Goal: Task Accomplishment & Management: Use online tool/utility

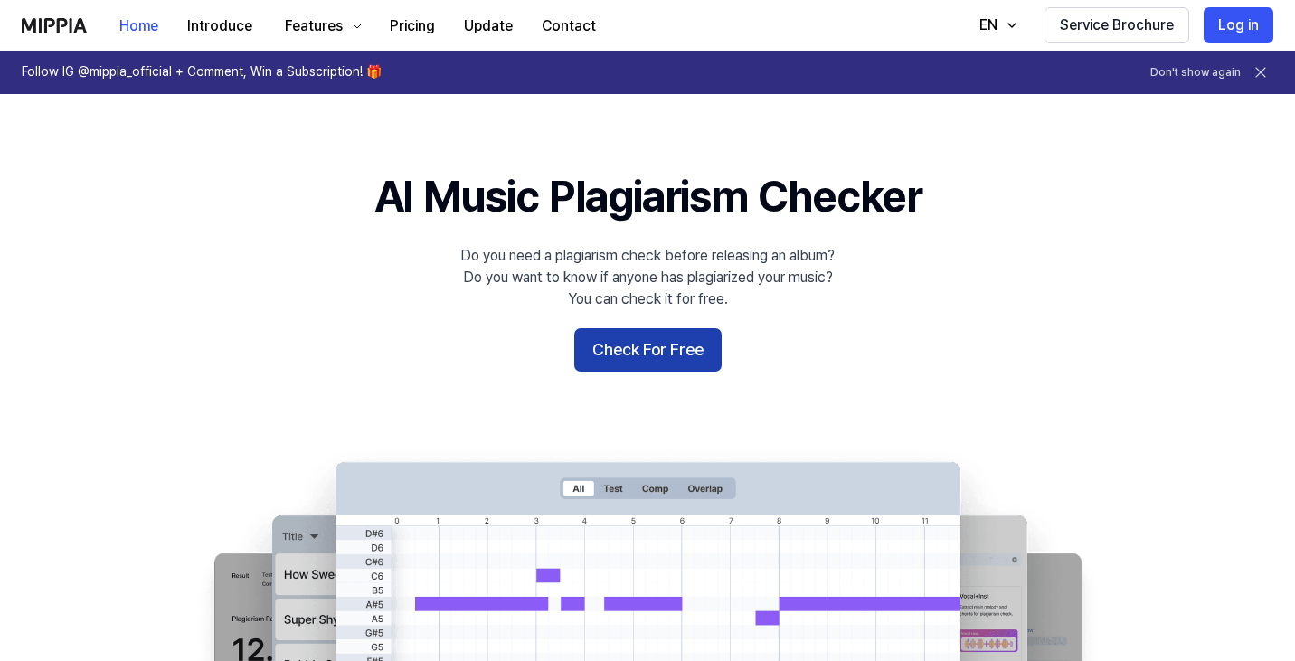
click at [628, 350] on button "Check For Free" at bounding box center [647, 349] width 147 height 43
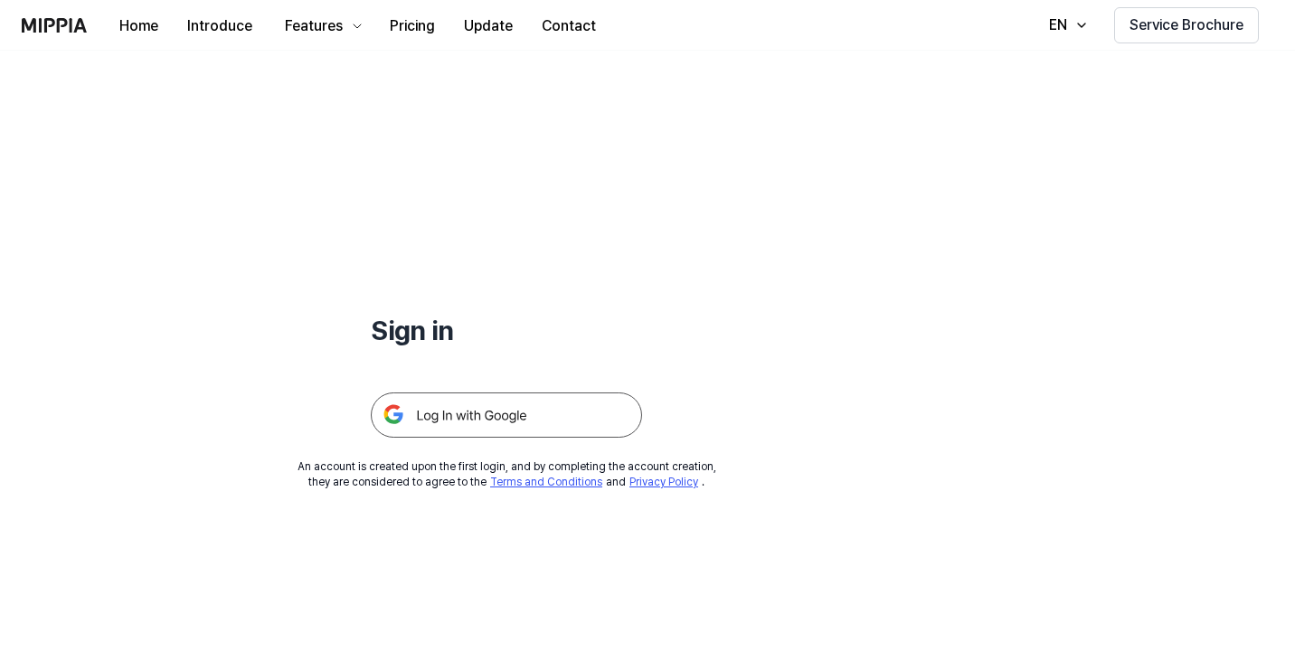
click at [549, 409] on img at bounding box center [506, 414] width 271 height 45
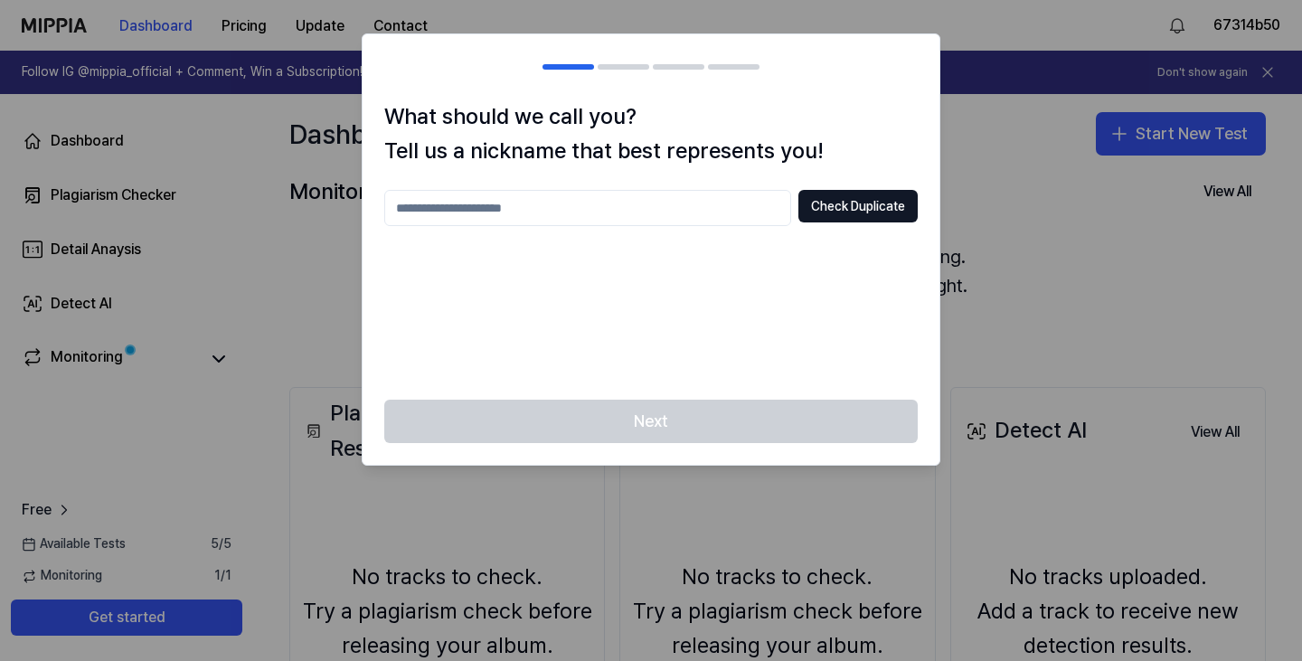
click at [750, 207] on input "text" at bounding box center [587, 208] width 407 height 36
type input "********"
click at [804, 204] on button "Check Duplicate" at bounding box center [857, 206] width 119 height 33
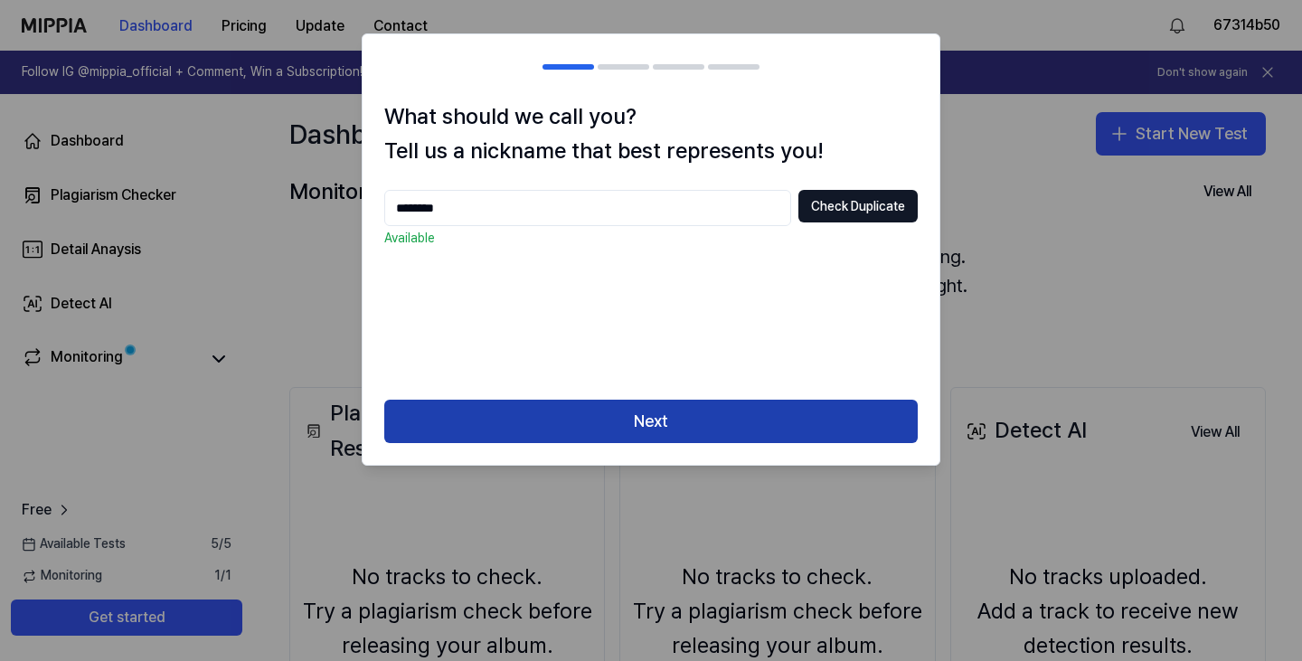
click at [603, 418] on button "Next" at bounding box center [650, 421] width 533 height 43
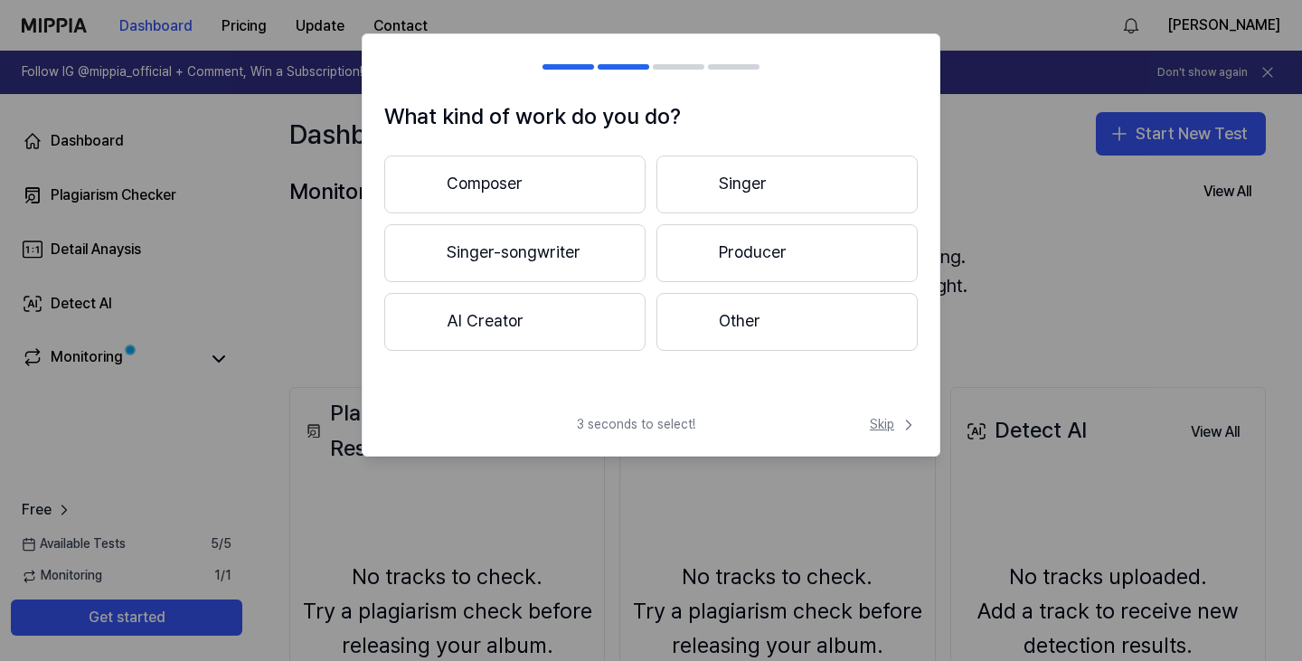
click at [907, 430] on icon at bounding box center [909, 425] width 18 height 18
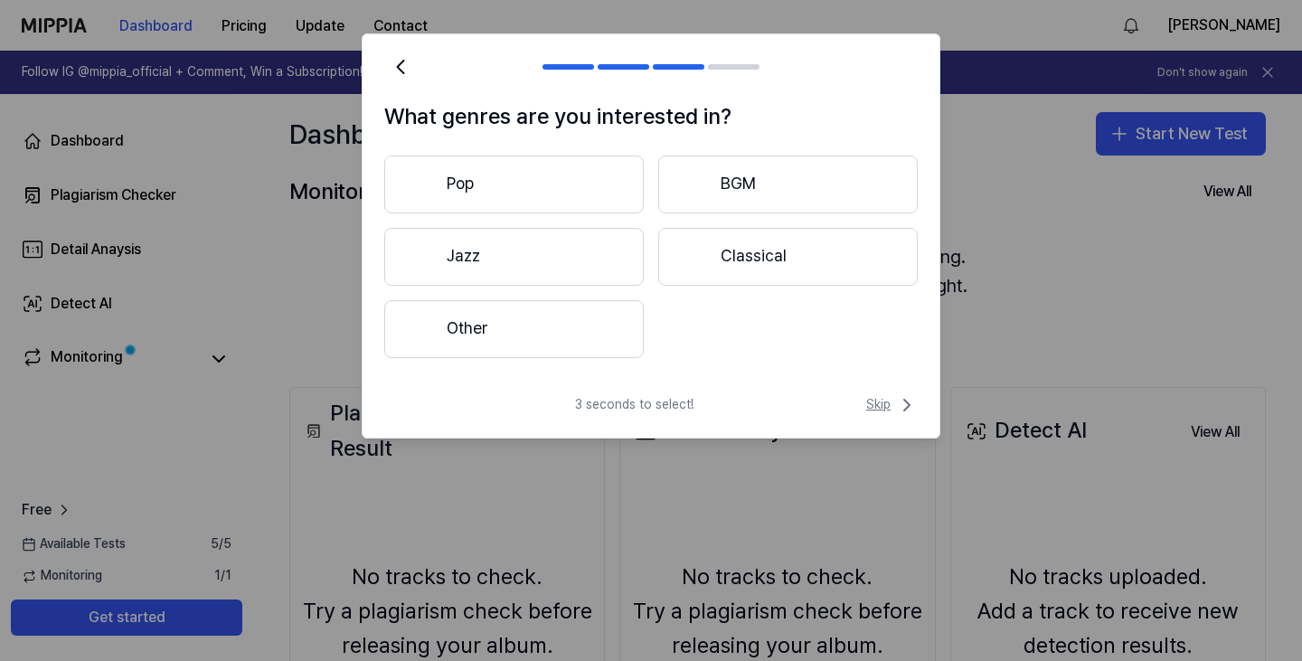
click at [899, 401] on icon at bounding box center [907, 405] width 22 height 22
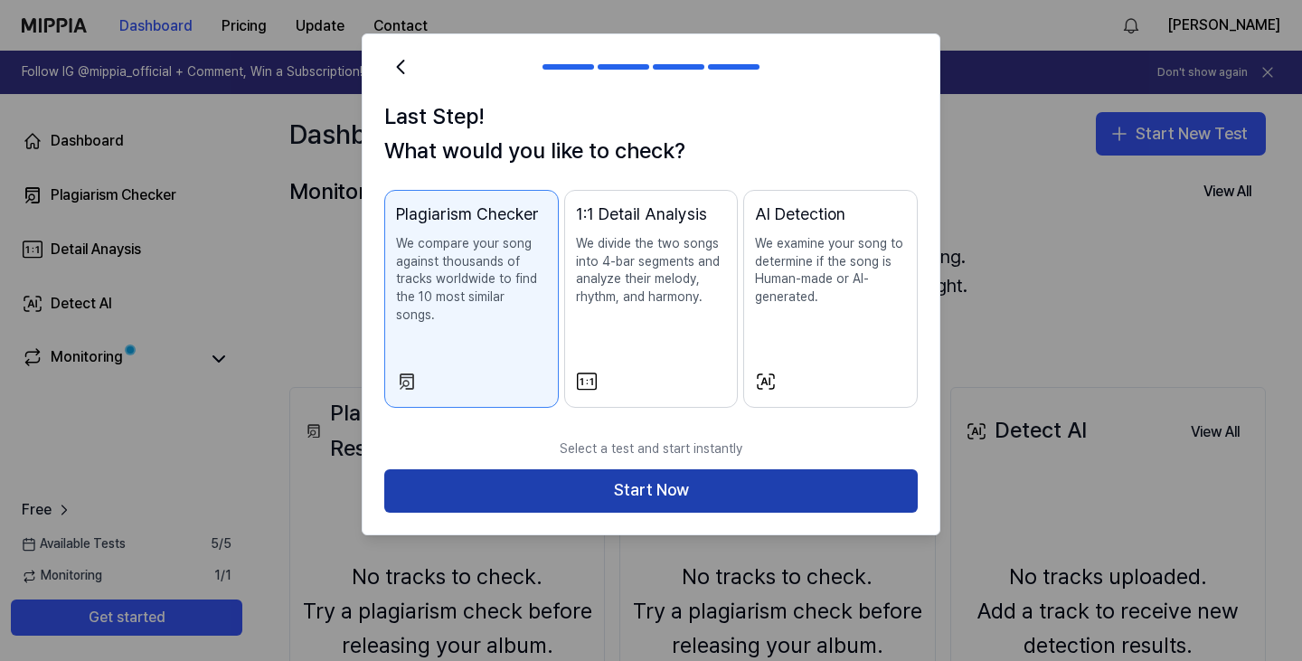
click at [704, 484] on button "Start Now" at bounding box center [650, 490] width 533 height 43
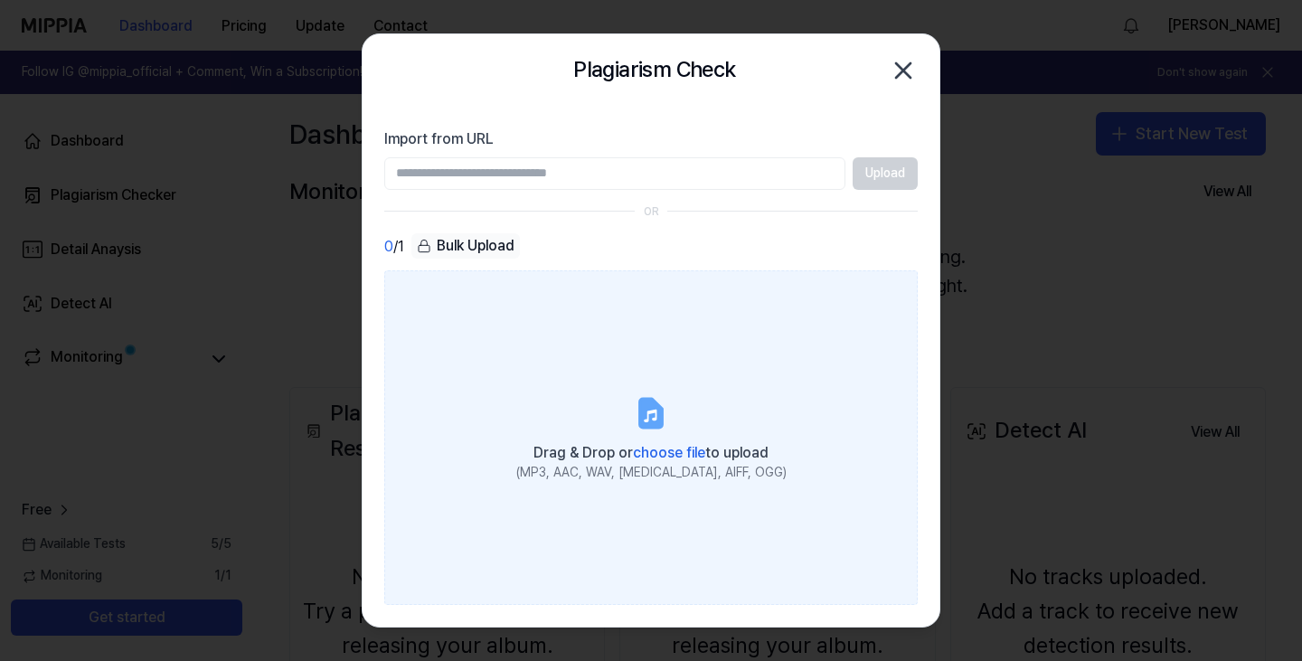
click at [690, 381] on label "Drag & Drop or choose file to upload (MP3, AAC, WAV, FLAC, AIFF, OGG)" at bounding box center [650, 437] width 533 height 335
click at [0, 0] on input "Drag & Drop or choose file to upload (MP3, AAC, WAV, FLAC, AIFF, OGG)" at bounding box center [0, 0] width 0 height 0
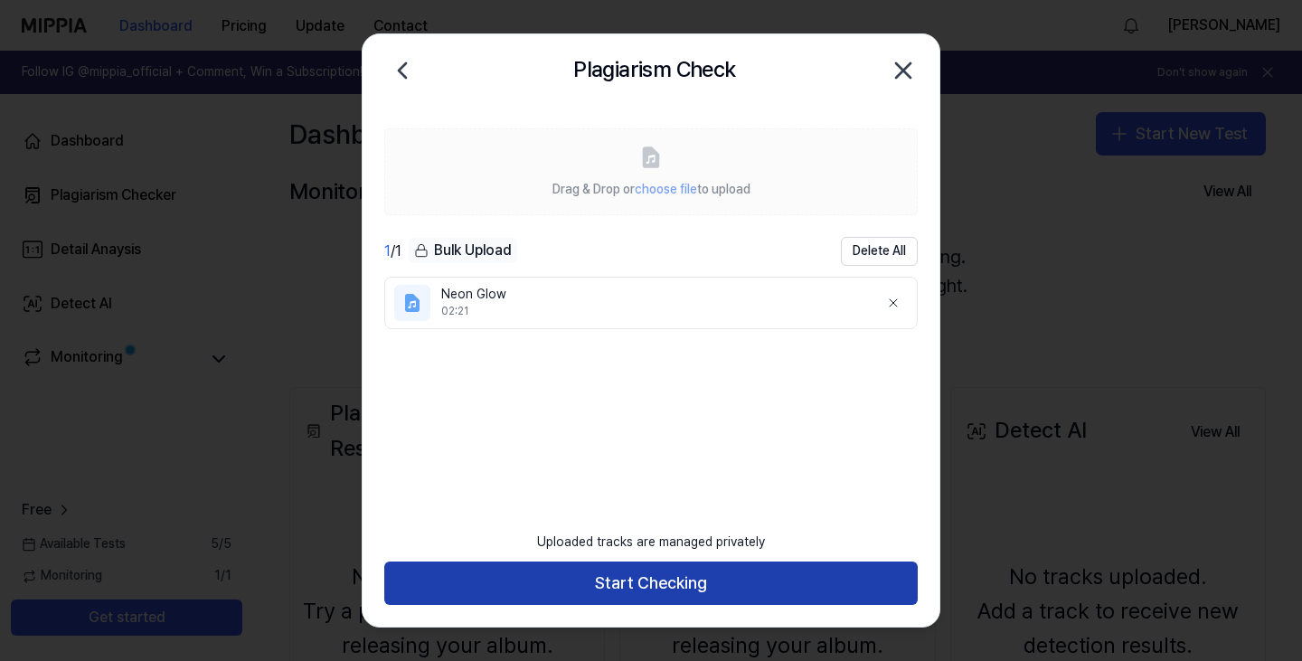
click at [740, 581] on button "Start Checking" at bounding box center [650, 582] width 533 height 43
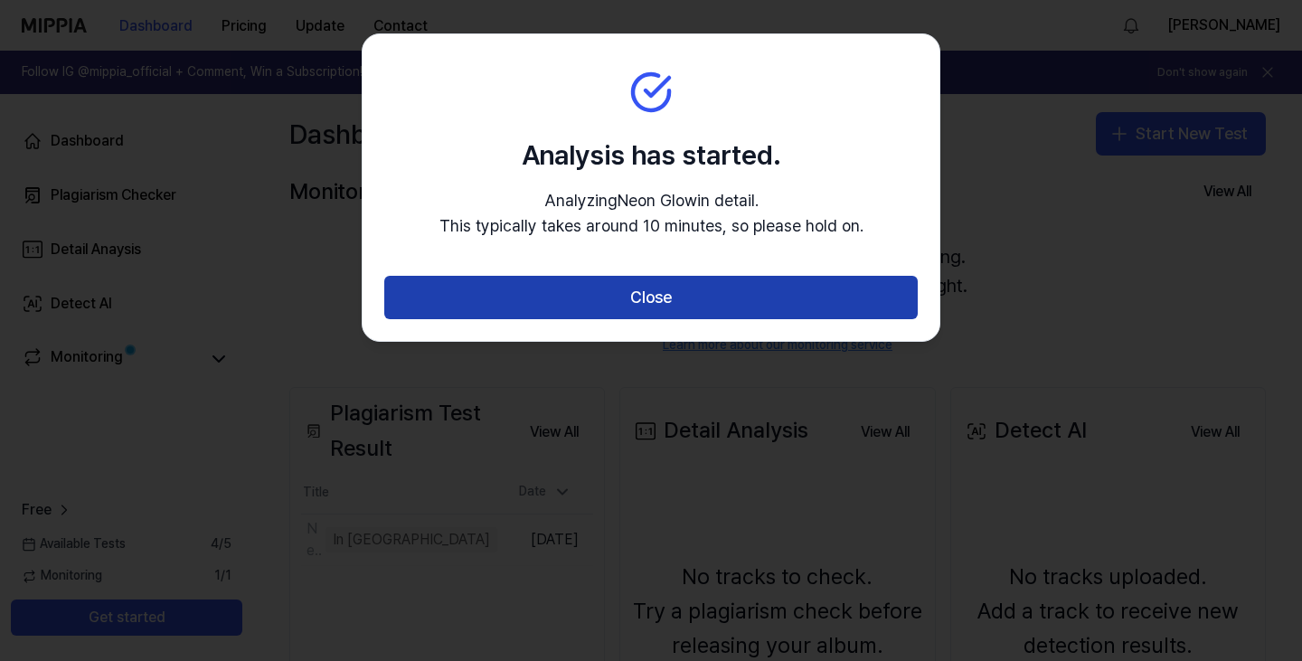
click at [665, 293] on button "Close" at bounding box center [650, 297] width 533 height 43
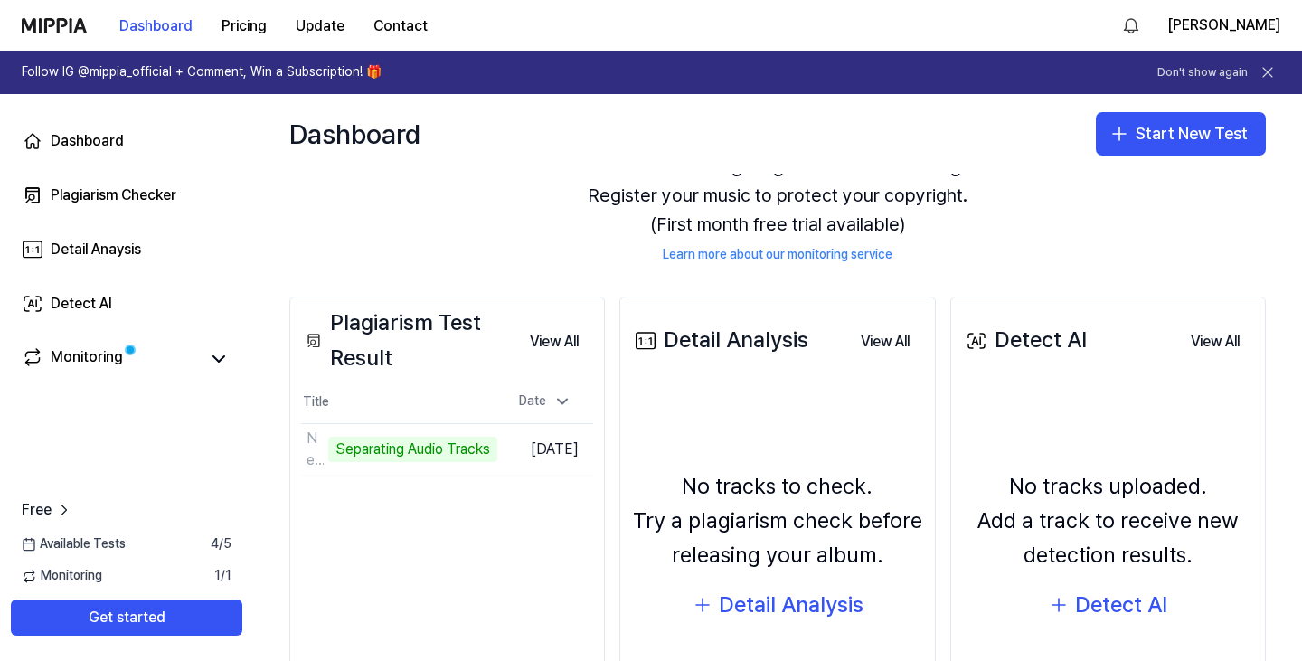
scroll to position [181, 0]
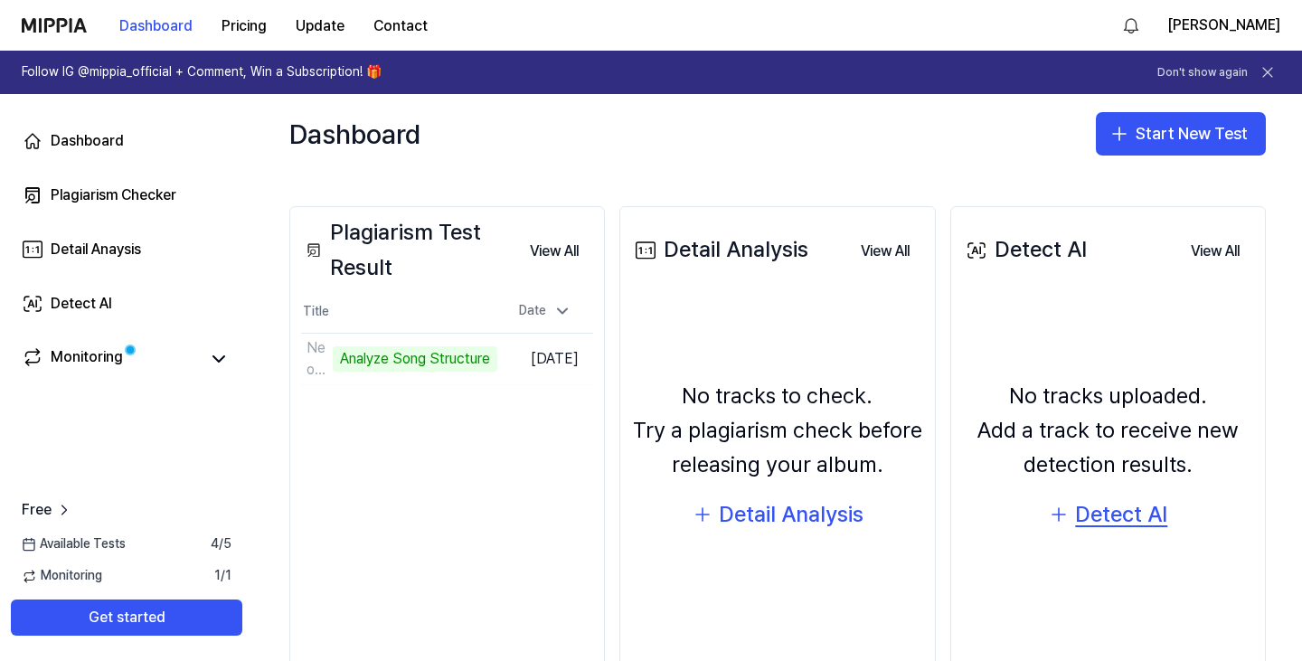
click at [1118, 513] on div "Detect AI" at bounding box center [1121, 514] width 92 height 34
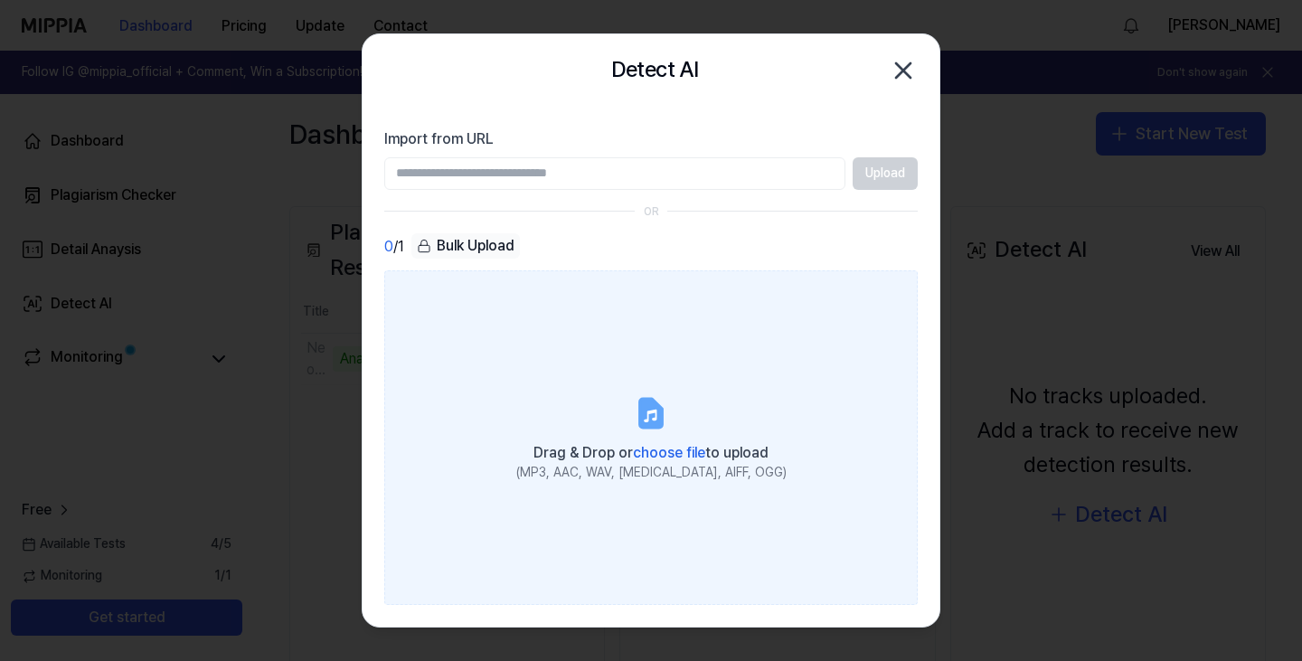
click at [596, 409] on label "Drag & Drop or choose file to upload (MP3, AAC, WAV, FLAC, AIFF, OGG)" at bounding box center [650, 437] width 533 height 335
click at [0, 0] on input "Drag & Drop or choose file to upload (MP3, AAC, WAV, FLAC, AIFF, OGG)" at bounding box center [0, 0] width 0 height 0
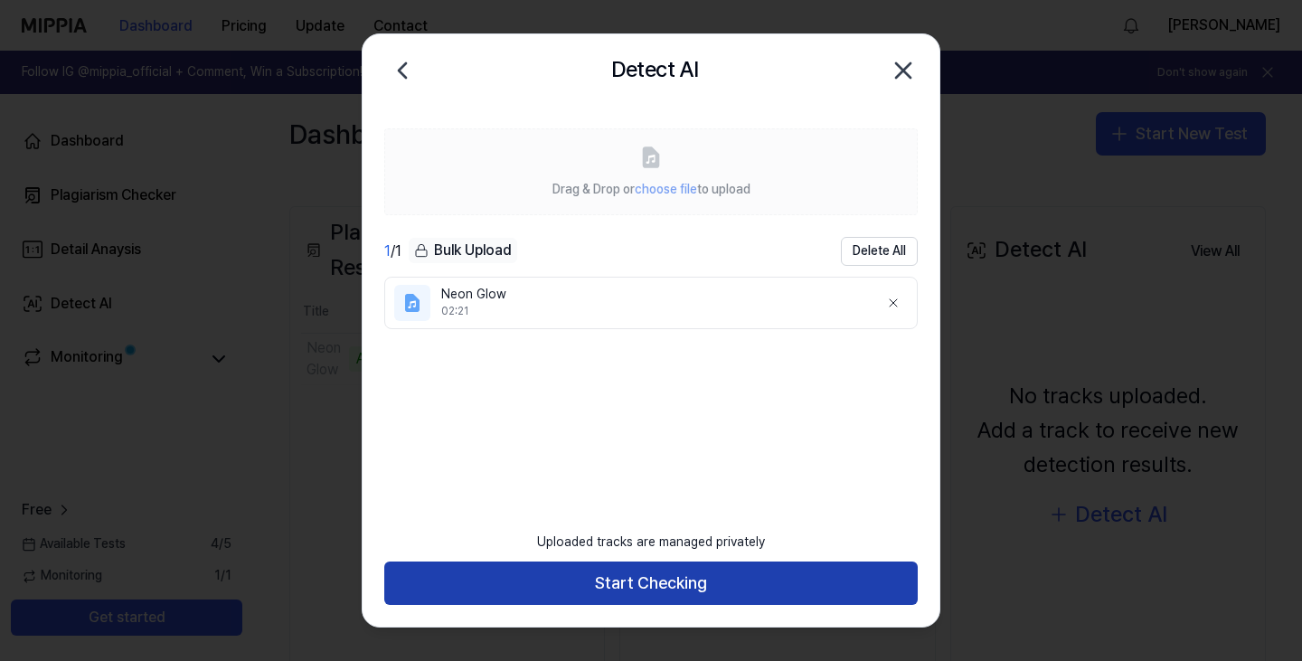
click at [799, 592] on button "Start Checking" at bounding box center [650, 582] width 533 height 43
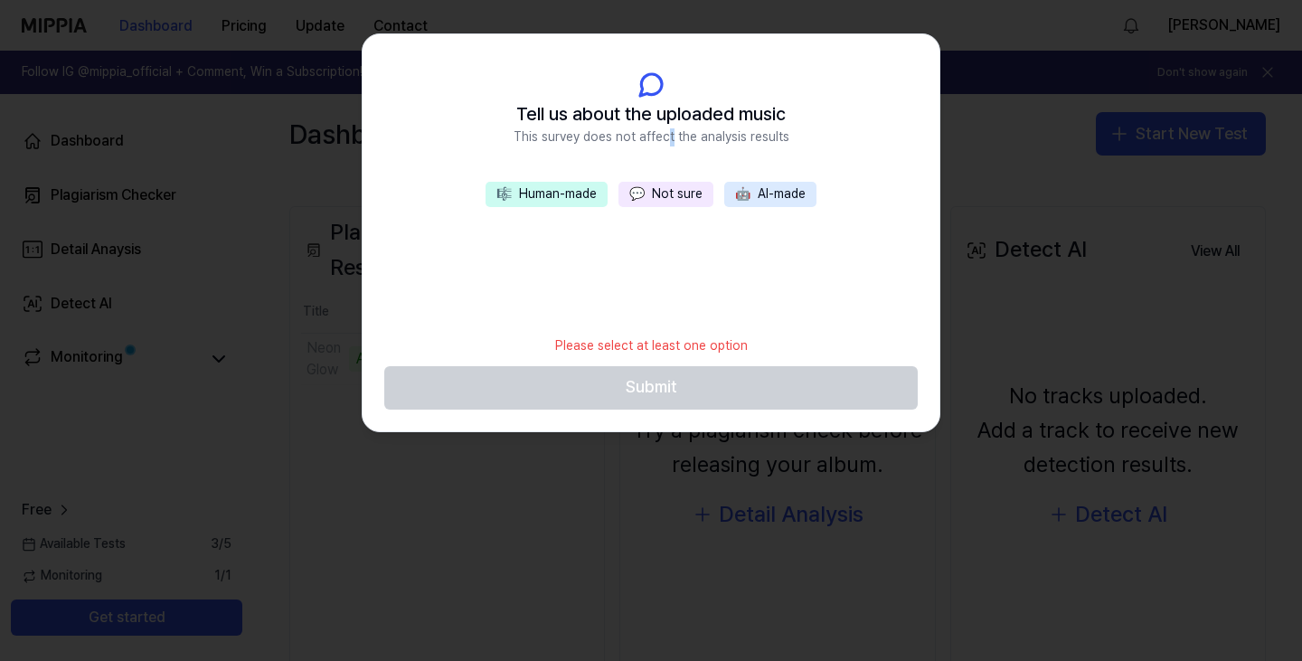
click at [672, 181] on header "Tell us about the uploaded music This survey does not affect the analysis resul…" at bounding box center [651, 108] width 577 height 148
click at [674, 184] on button "💬 Not sure" at bounding box center [665, 194] width 95 height 25
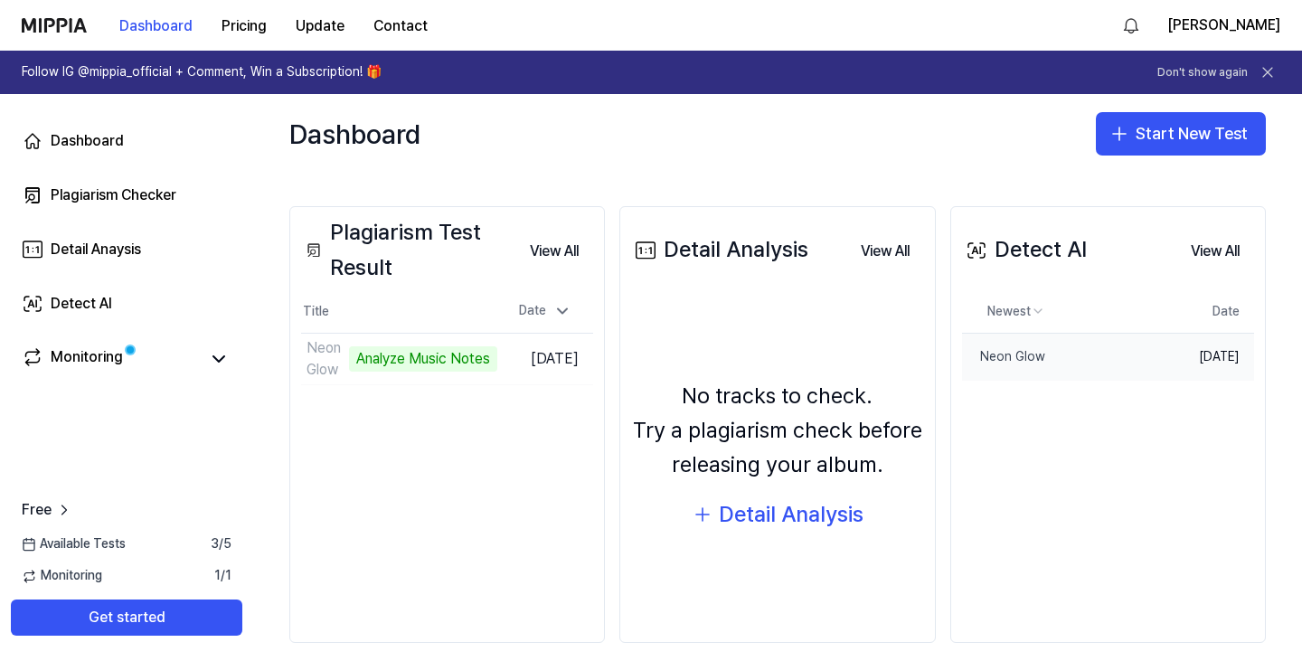
click at [1156, 364] on td "Oct 8, 2025" at bounding box center [1201, 357] width 105 height 47
click at [1199, 257] on button "View All" at bounding box center [1215, 251] width 78 height 36
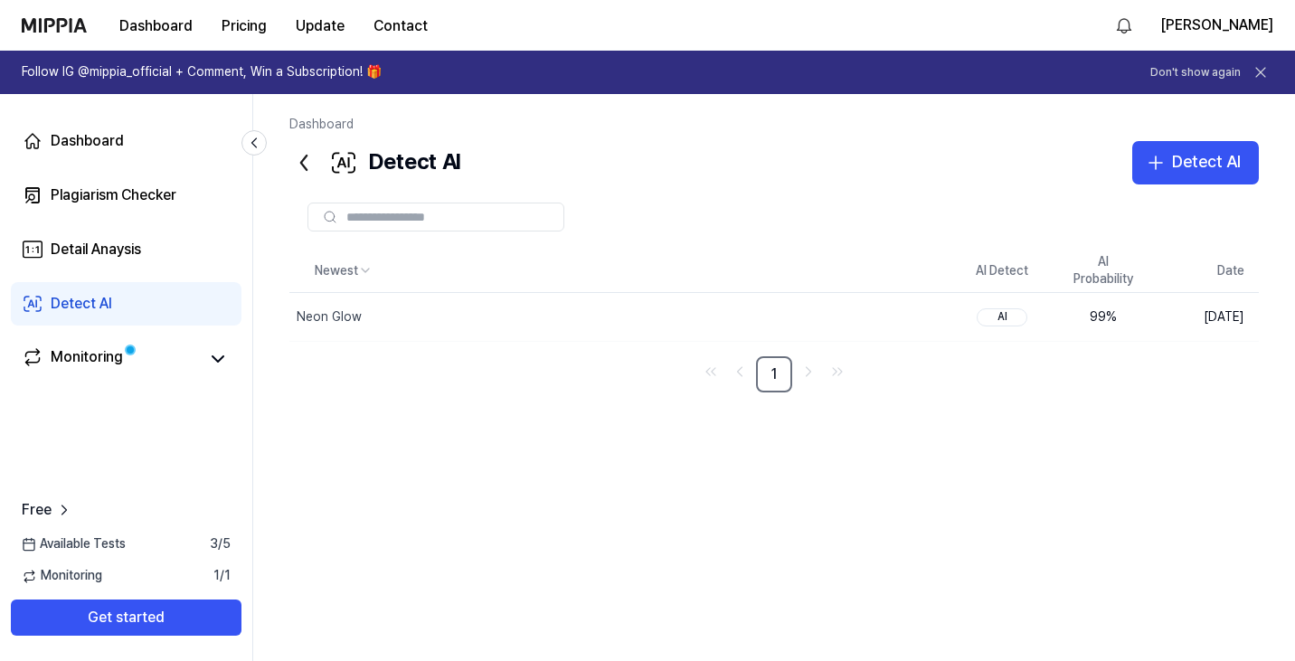
click at [303, 166] on icon at bounding box center [303, 163] width 5 height 14
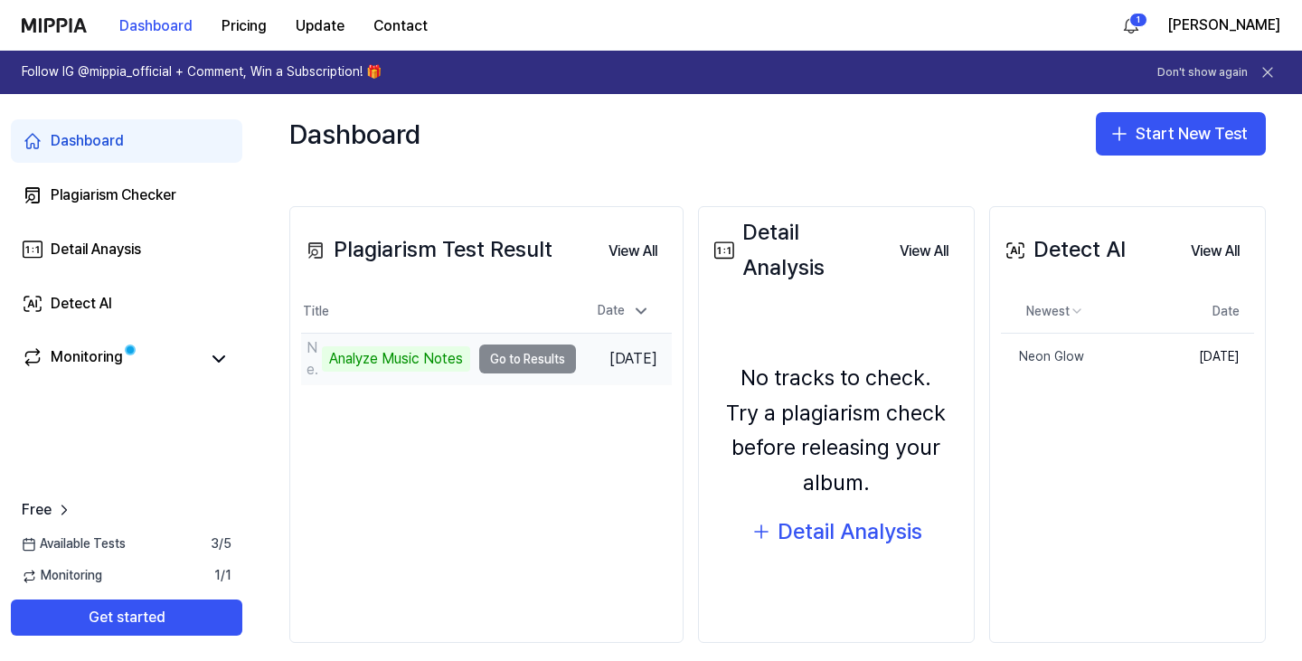
click at [531, 361] on td "Neon Glow Analyze Music Notes Go to Results" at bounding box center [438, 359] width 275 height 51
click at [551, 355] on td "Neon Glow Analyze Music Notes Go to Results" at bounding box center [438, 359] width 275 height 51
click at [409, 348] on div "Analyze Music Notes" at bounding box center [396, 358] width 148 height 25
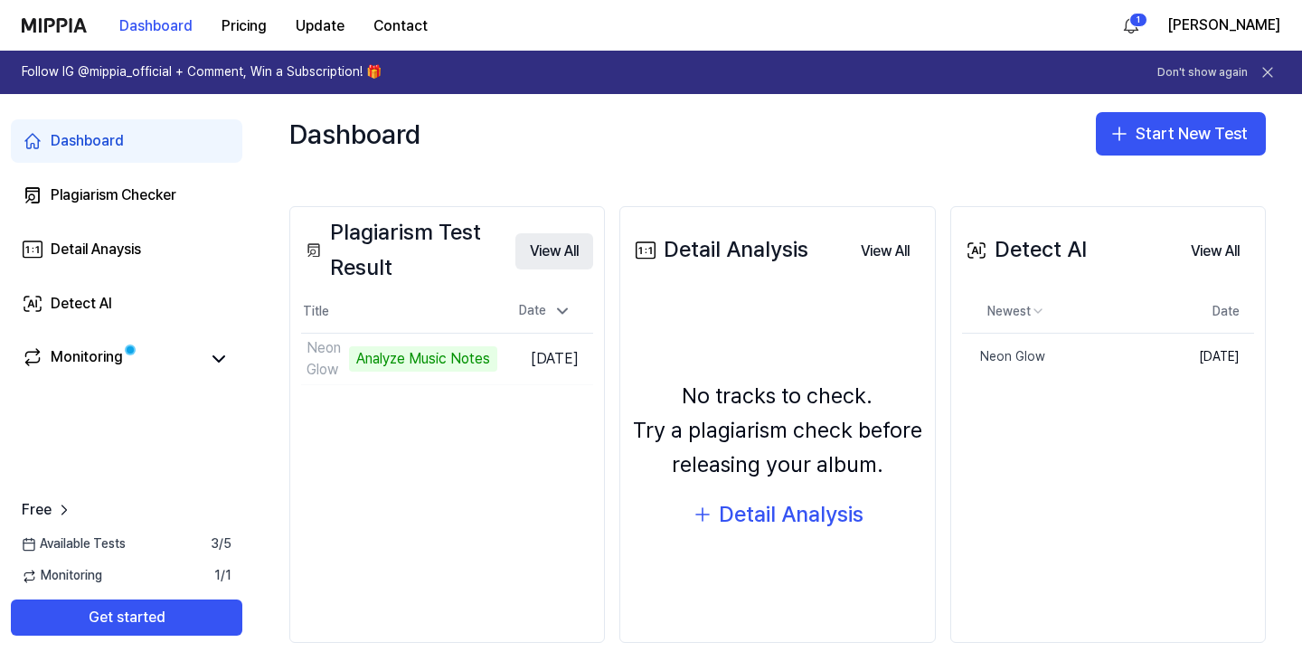
click at [562, 241] on button "View All" at bounding box center [554, 251] width 78 height 36
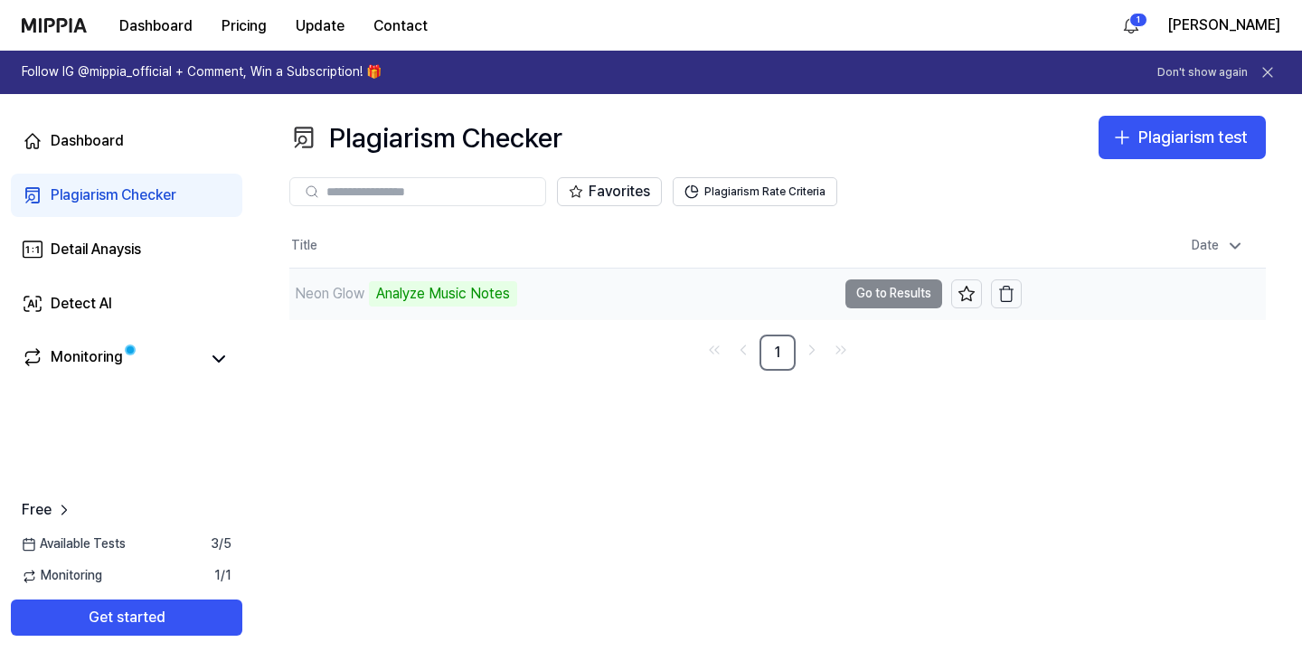
click at [905, 296] on td "Neon Glow Analyze Music Notes Go to Results" at bounding box center [655, 294] width 732 height 51
click at [885, 300] on td "Neon Glow Analyze Music Notes Go to Results" at bounding box center [655, 294] width 732 height 51
drag, startPoint x: 855, startPoint y: 292, endPoint x: 844, endPoint y: 295, distance: 12.1
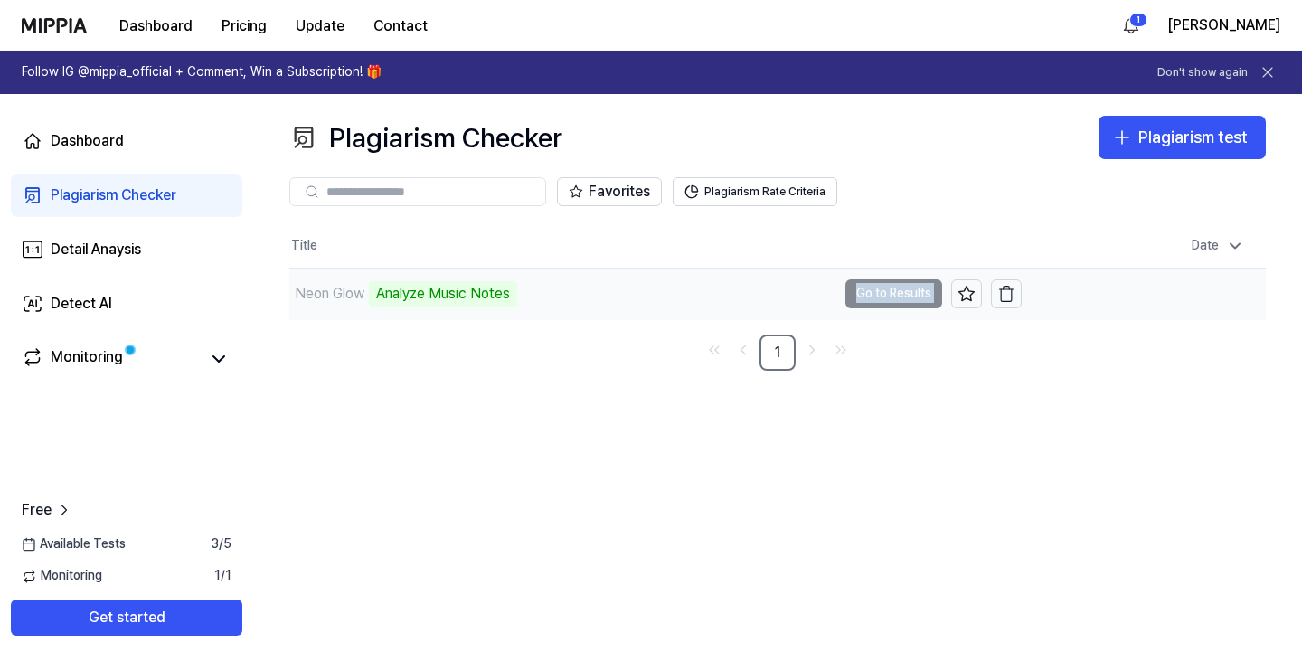
click at [855, 292] on td "Neon Glow Analyze Music Notes Go to Results" at bounding box center [655, 294] width 732 height 51
click at [841, 295] on td "Neon Glow 5% Go to Results" at bounding box center [655, 294] width 732 height 51
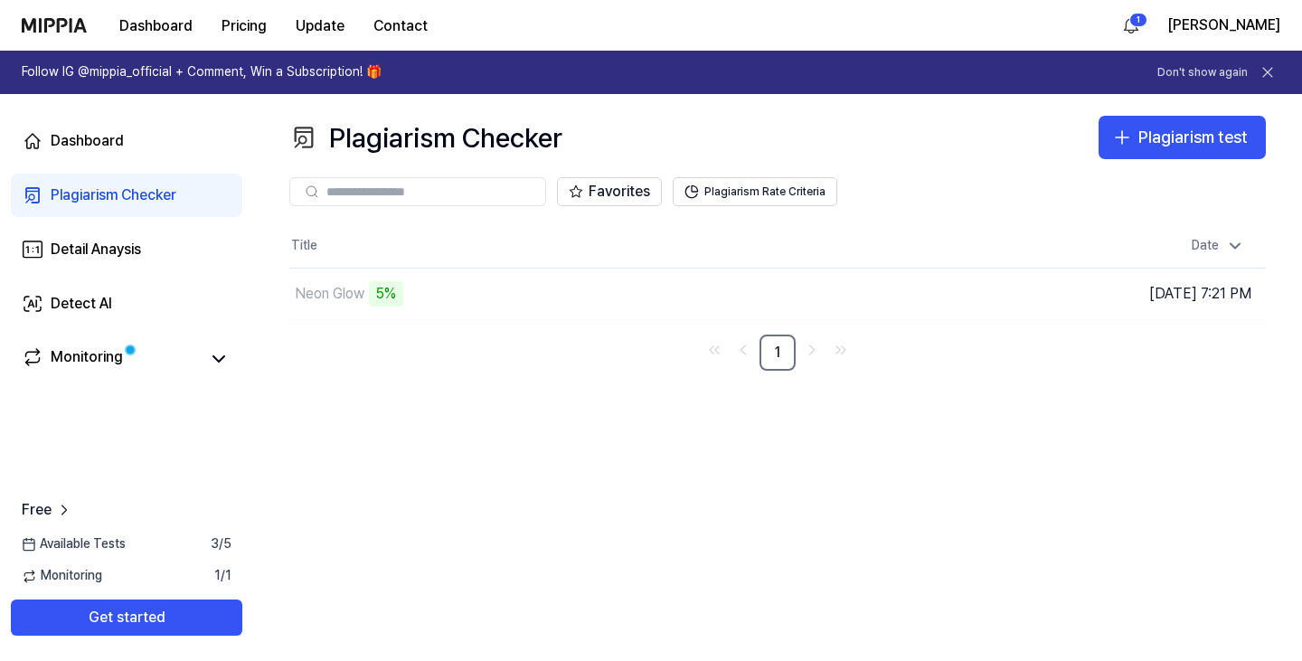
drag, startPoint x: 419, startPoint y: 316, endPoint x: 404, endPoint y: 325, distance: 16.6
click at [417, 317] on div "Neon Glow 5%" at bounding box center [655, 294] width 732 height 51
click at [373, 376] on div "Plagiarism Checker Plagiarism test Plagiarism Checker Detail Analysis Detect AI…" at bounding box center [777, 377] width 1049 height 567
click at [881, 300] on td "Neon Glow 5% Go to Results" at bounding box center [655, 294] width 732 height 51
click at [304, 148] on icon at bounding box center [303, 137] width 29 height 29
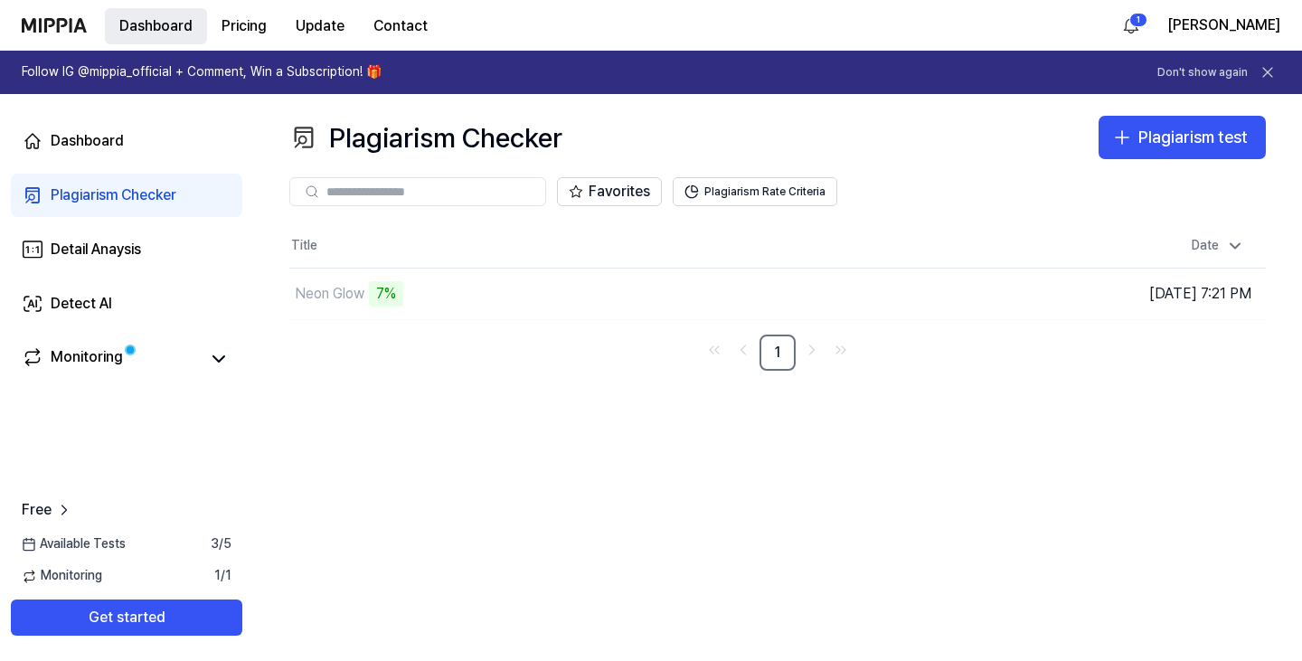
click at [146, 35] on button "Dashboard" at bounding box center [156, 26] width 102 height 36
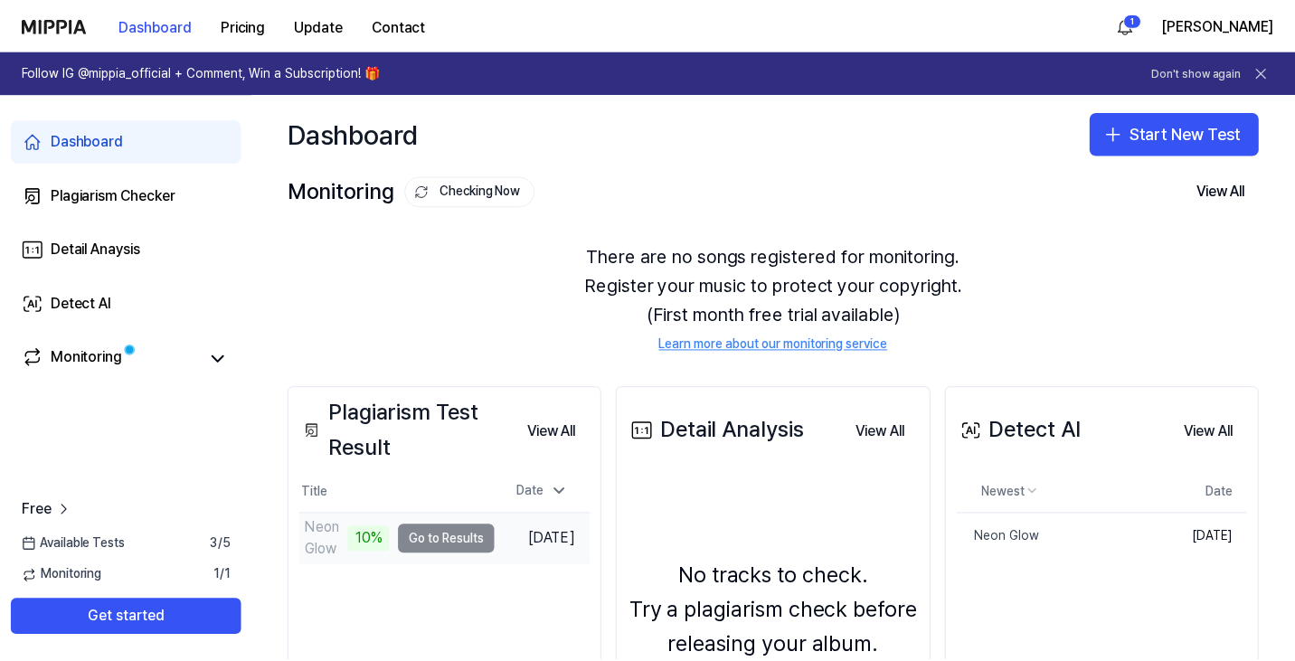
scroll to position [90, 0]
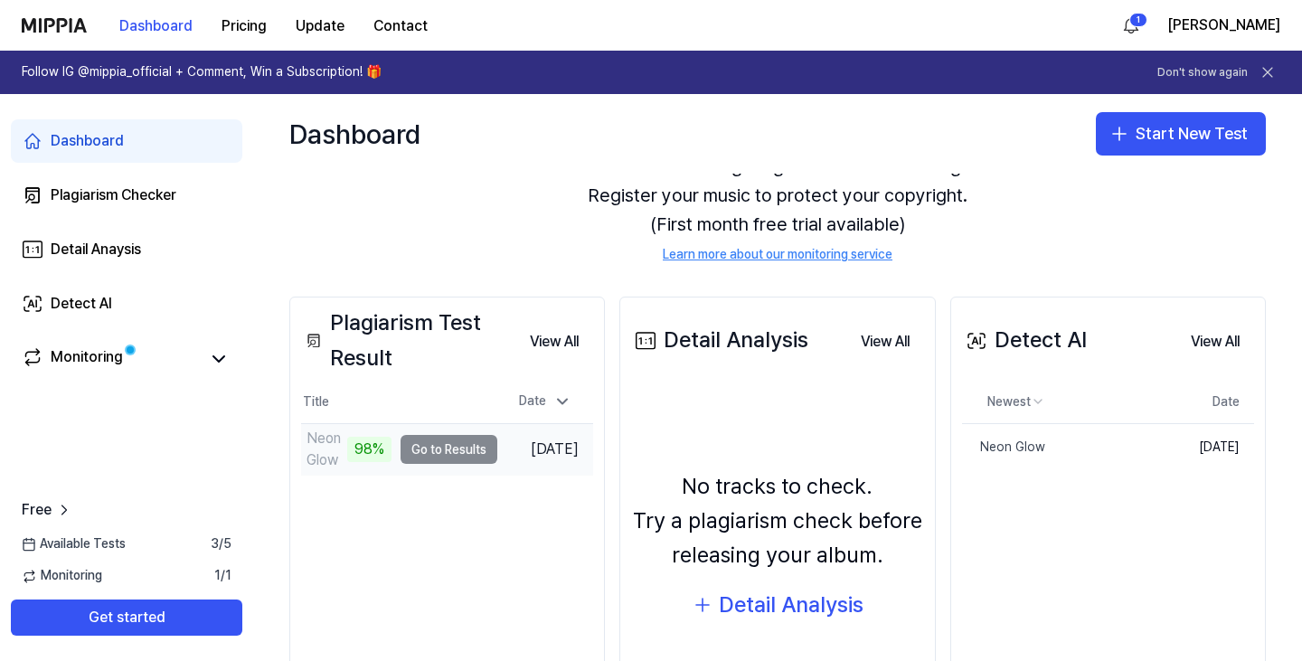
click at [435, 434] on td "Neon Glow 98% Go to Results" at bounding box center [399, 449] width 196 height 51
click at [433, 441] on button "Go to Results" at bounding box center [449, 449] width 97 height 29
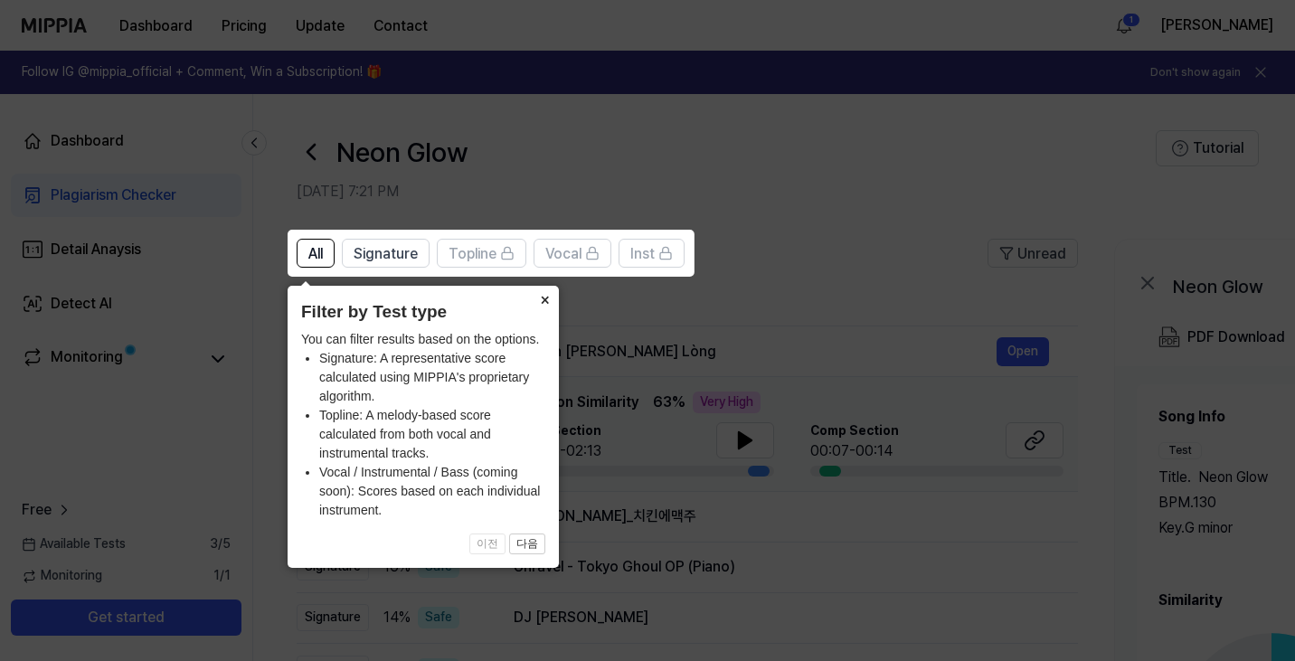
click at [538, 306] on button "×" at bounding box center [544, 298] width 29 height 25
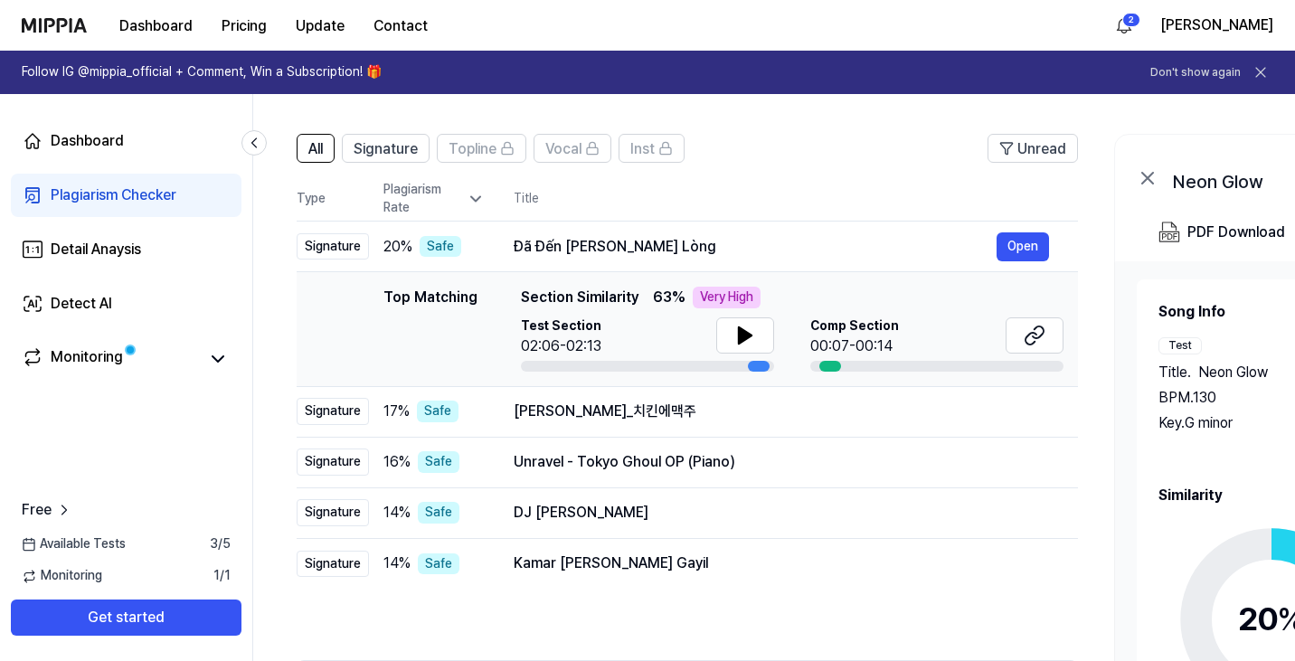
scroll to position [103, 0]
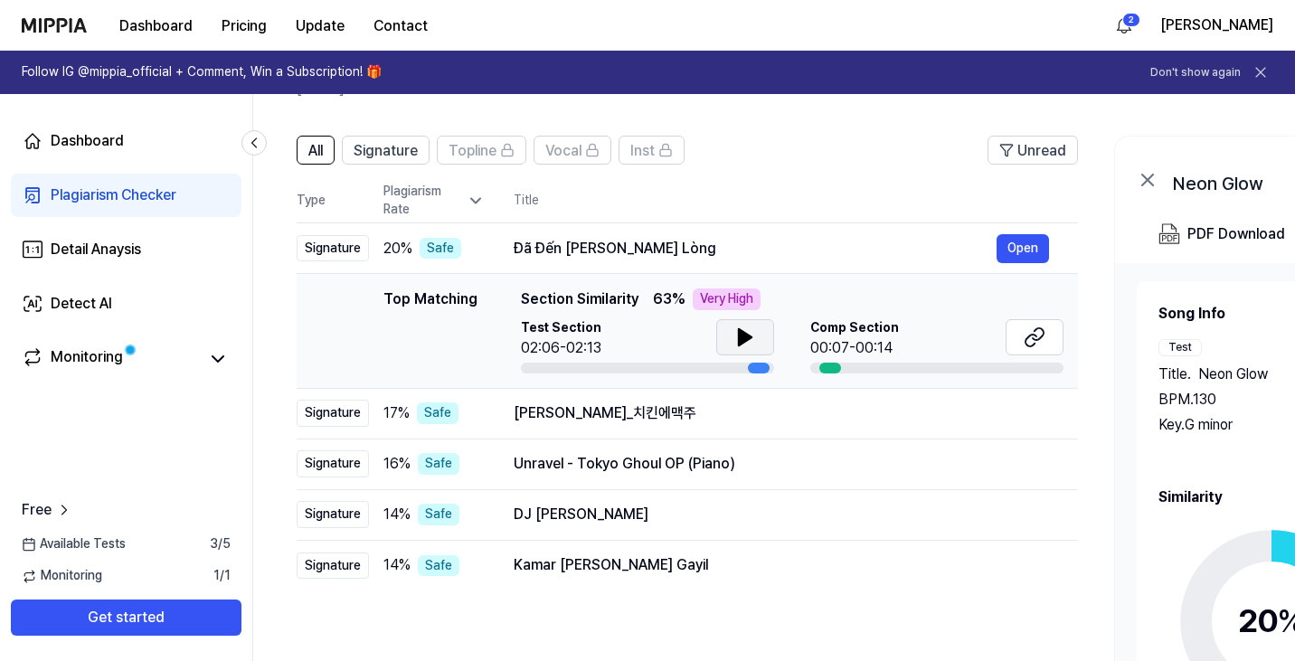
click at [750, 344] on icon at bounding box center [745, 337] width 22 height 22
click at [1032, 327] on icon at bounding box center [1035, 337] width 22 height 22
click at [760, 321] on button at bounding box center [745, 337] width 58 height 36
click at [731, 340] on button at bounding box center [745, 337] width 58 height 36
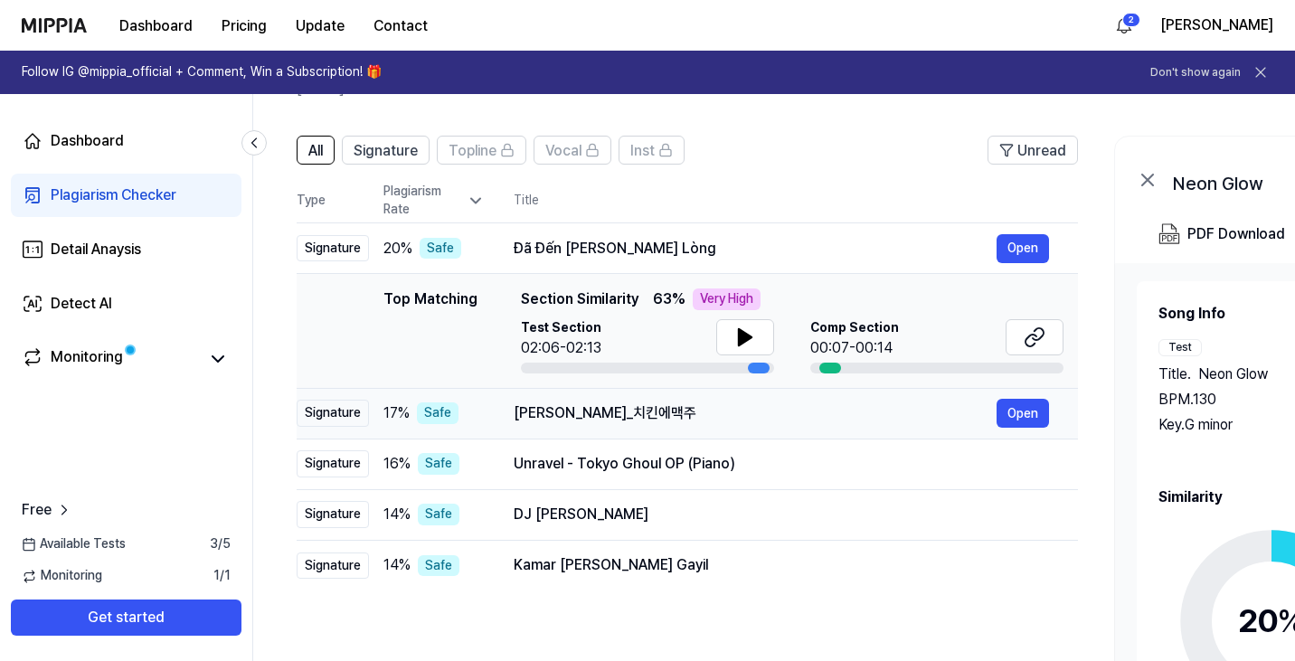
click at [742, 421] on div "김지수_치킨에맥주" at bounding box center [755, 413] width 483 height 22
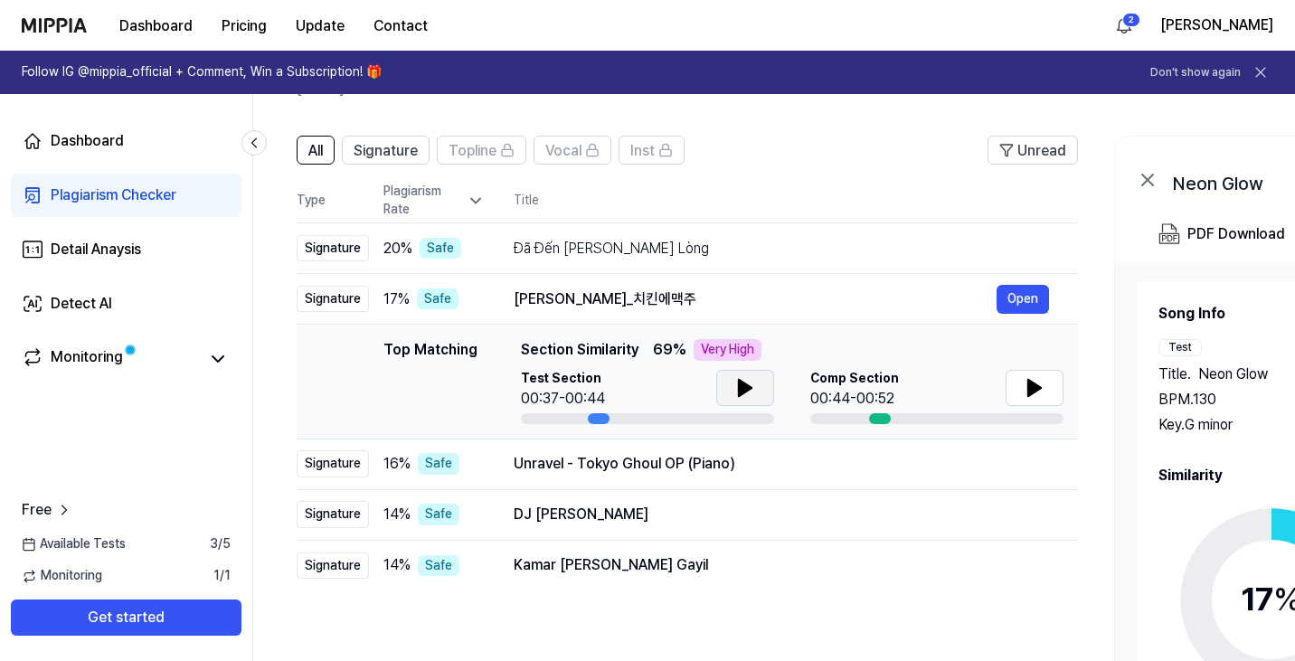
click at [748, 383] on icon at bounding box center [745, 388] width 22 height 22
click at [1039, 388] on icon at bounding box center [1034, 388] width 13 height 16
click at [752, 399] on button at bounding box center [745, 388] width 58 height 36
click at [1029, 390] on icon at bounding box center [1034, 388] width 13 height 16
click at [738, 398] on icon at bounding box center [745, 388] width 22 height 22
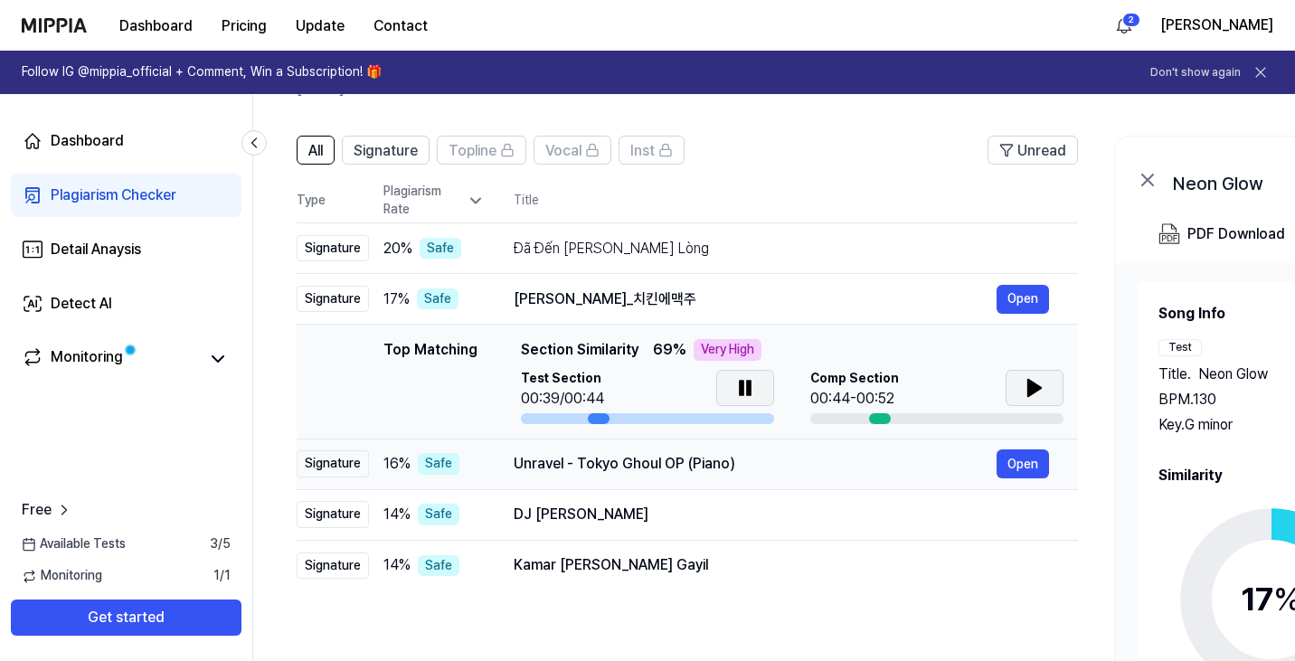
click at [722, 457] on div "Unravel - Tokyo Ghoul OP (Piano)" at bounding box center [755, 464] width 483 height 22
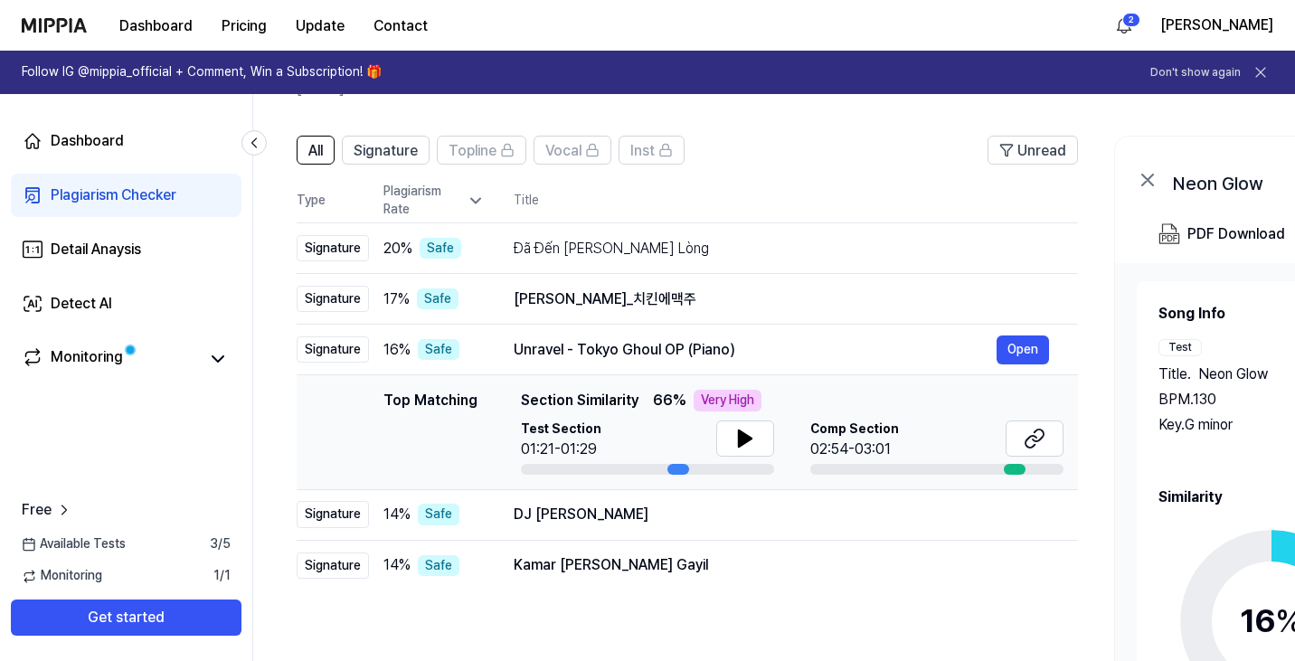
click at [731, 458] on div at bounding box center [745, 440] width 58 height 40
click at [716, 438] on button at bounding box center [745, 438] width 58 height 36
click at [1036, 445] on icon at bounding box center [1035, 439] width 22 height 22
click at [734, 435] on icon at bounding box center [745, 439] width 22 height 22
click at [731, 427] on button at bounding box center [745, 438] width 58 height 36
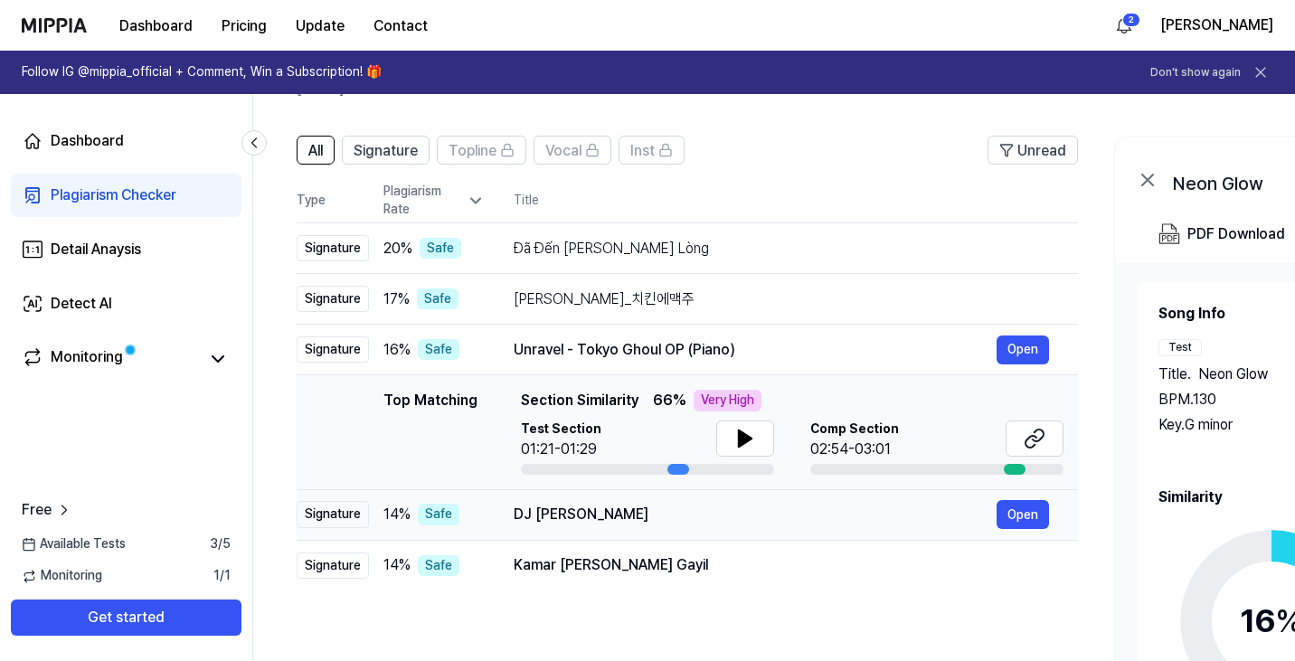
click at [631, 506] on div "DJ Katanya Slebor" at bounding box center [755, 515] width 483 height 22
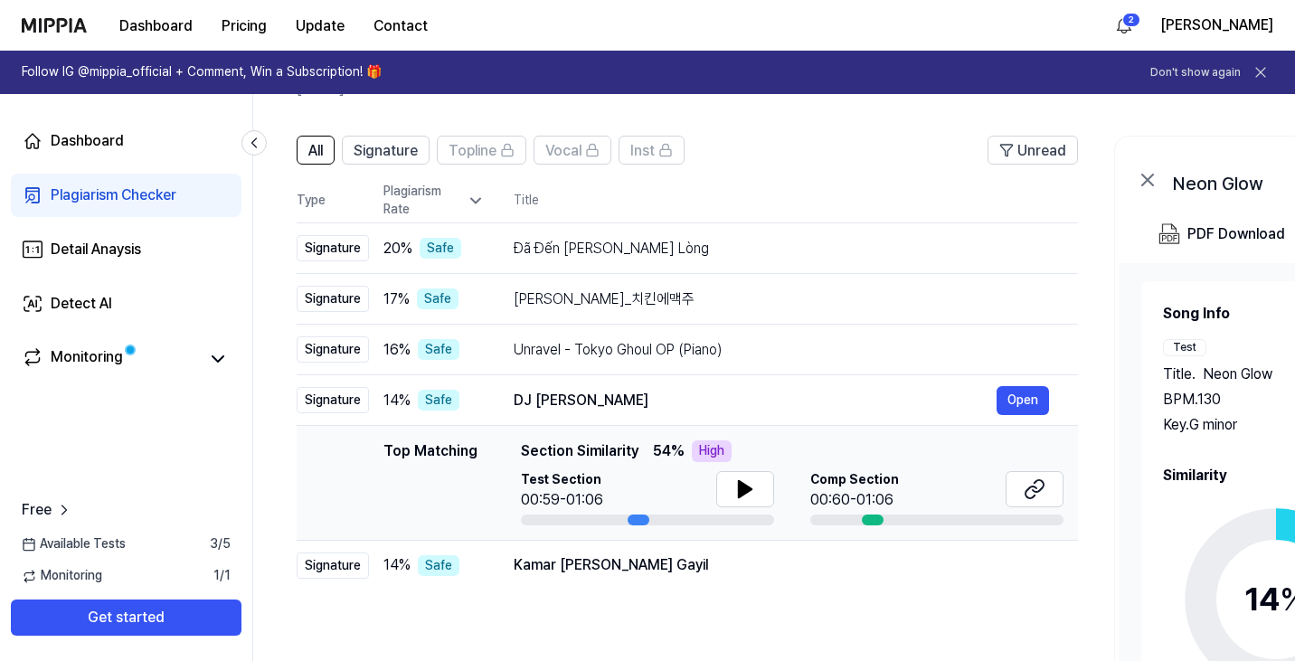
click at [730, 508] on div at bounding box center [745, 491] width 58 height 40
click at [730, 505] on button at bounding box center [745, 489] width 58 height 36
click at [1033, 504] on button at bounding box center [1034, 489] width 58 height 36
click at [740, 471] on button at bounding box center [745, 489] width 58 height 36
click at [703, 559] on div "Kamar Amar Ho Gayil" at bounding box center [755, 565] width 483 height 22
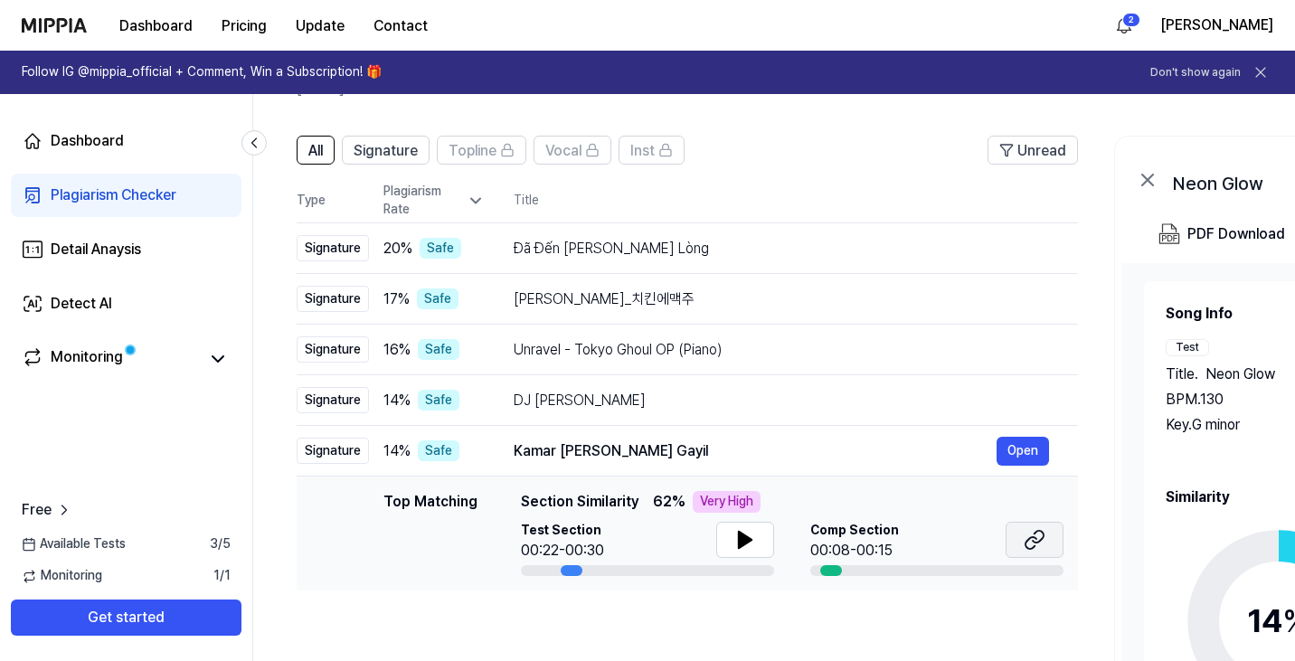
click at [1041, 552] on button at bounding box center [1034, 540] width 58 height 36
click at [732, 521] on div "Top Matching Section Similarity 62 % Very High Test Section 00:22-00:30 Comp Se…" at bounding box center [792, 533] width 543 height 85
click at [732, 533] on button at bounding box center [745, 540] width 58 height 36
click at [402, 159] on span "Signature" at bounding box center [386, 151] width 64 height 22
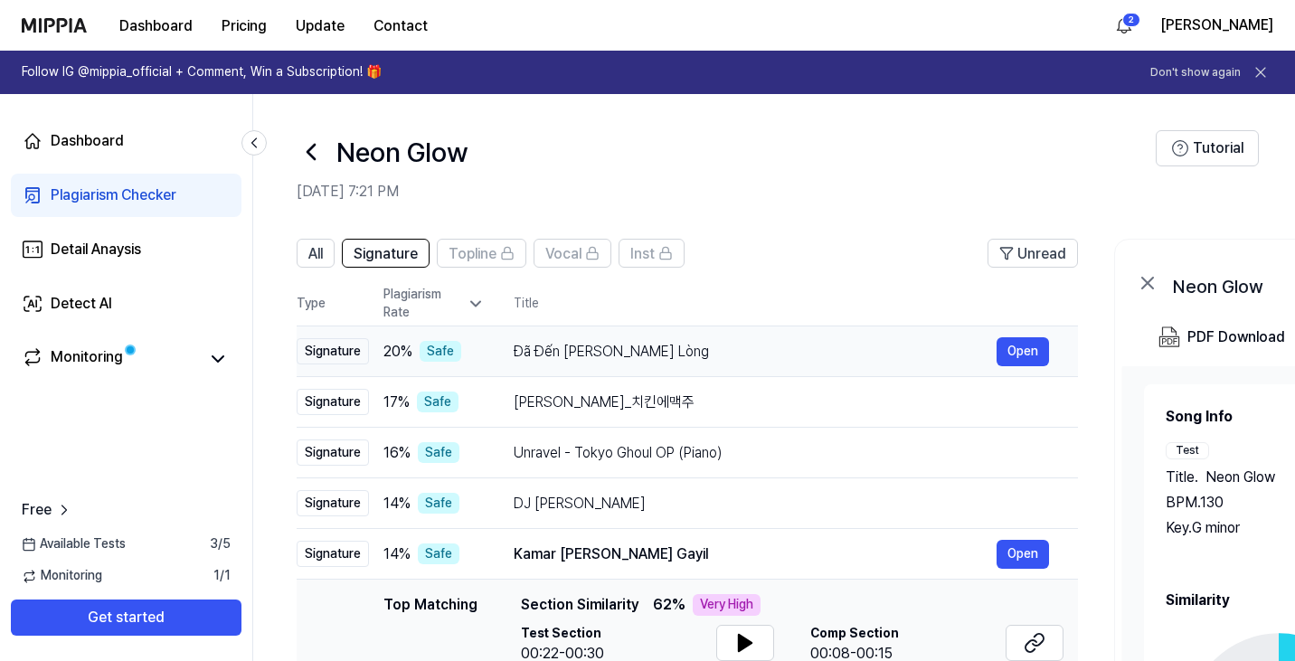
click at [430, 358] on div "Safe" at bounding box center [441, 352] width 42 height 22
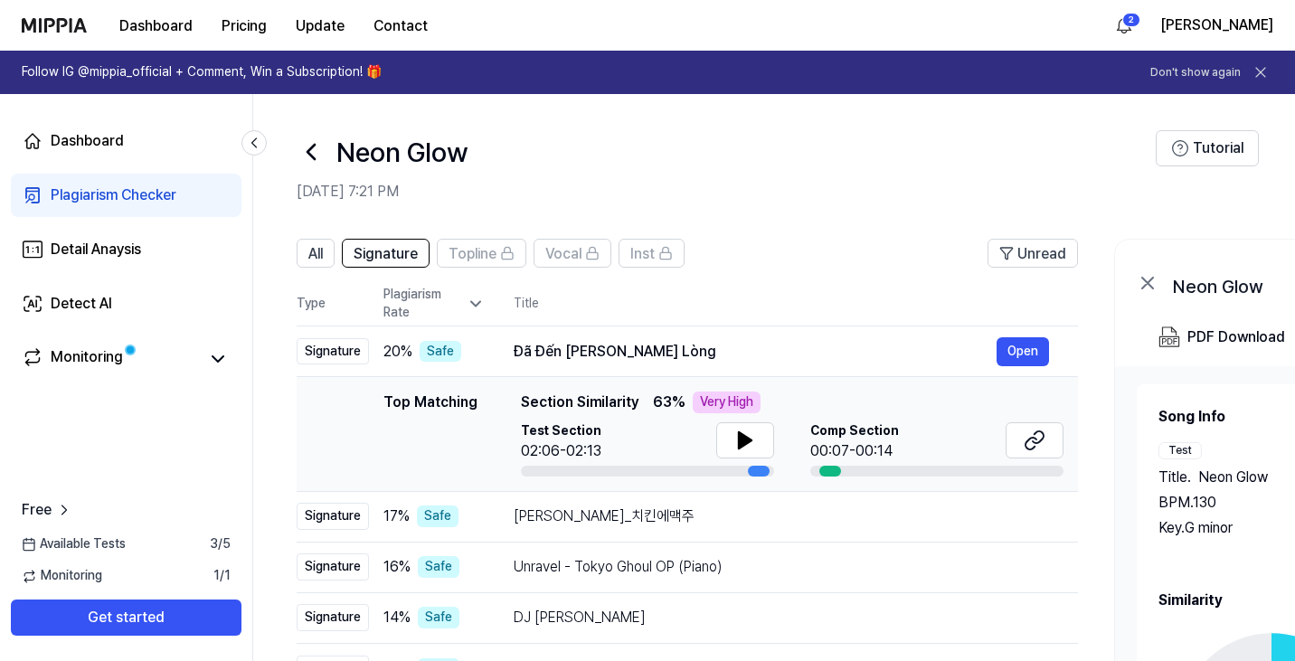
click at [468, 305] on icon at bounding box center [476, 304] width 18 height 18
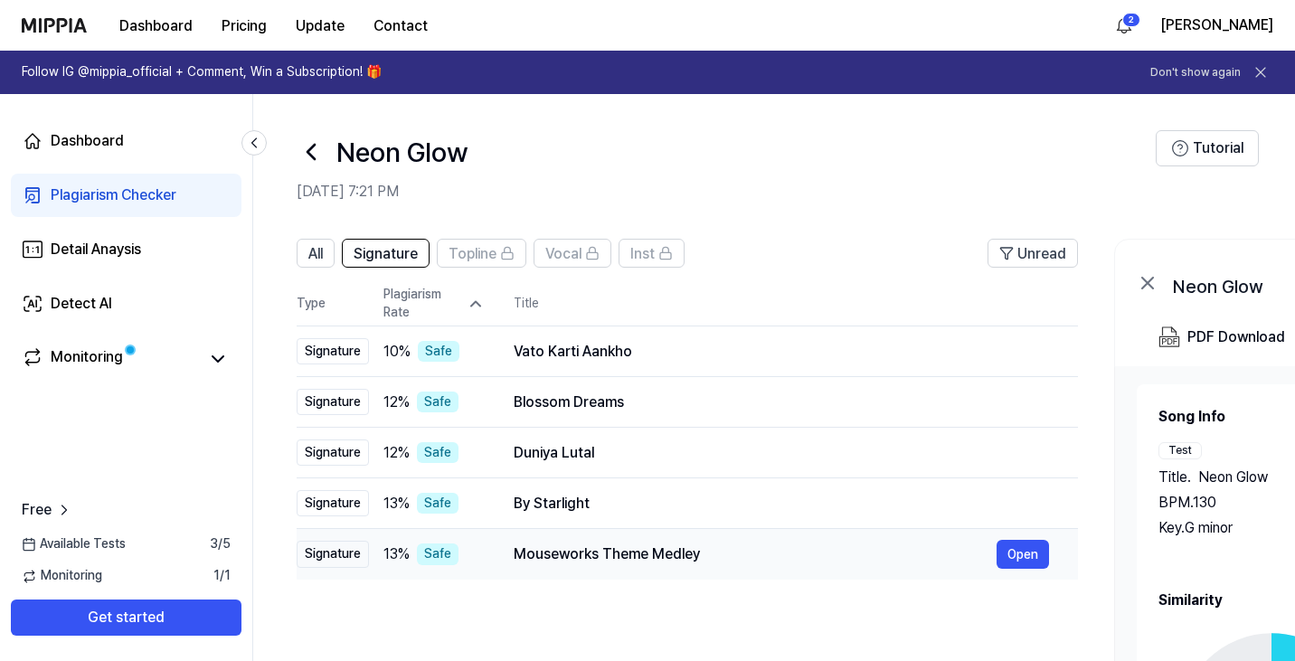
click at [616, 569] on td "Mouseworks Theme Medley Open" at bounding box center [781, 554] width 593 height 51
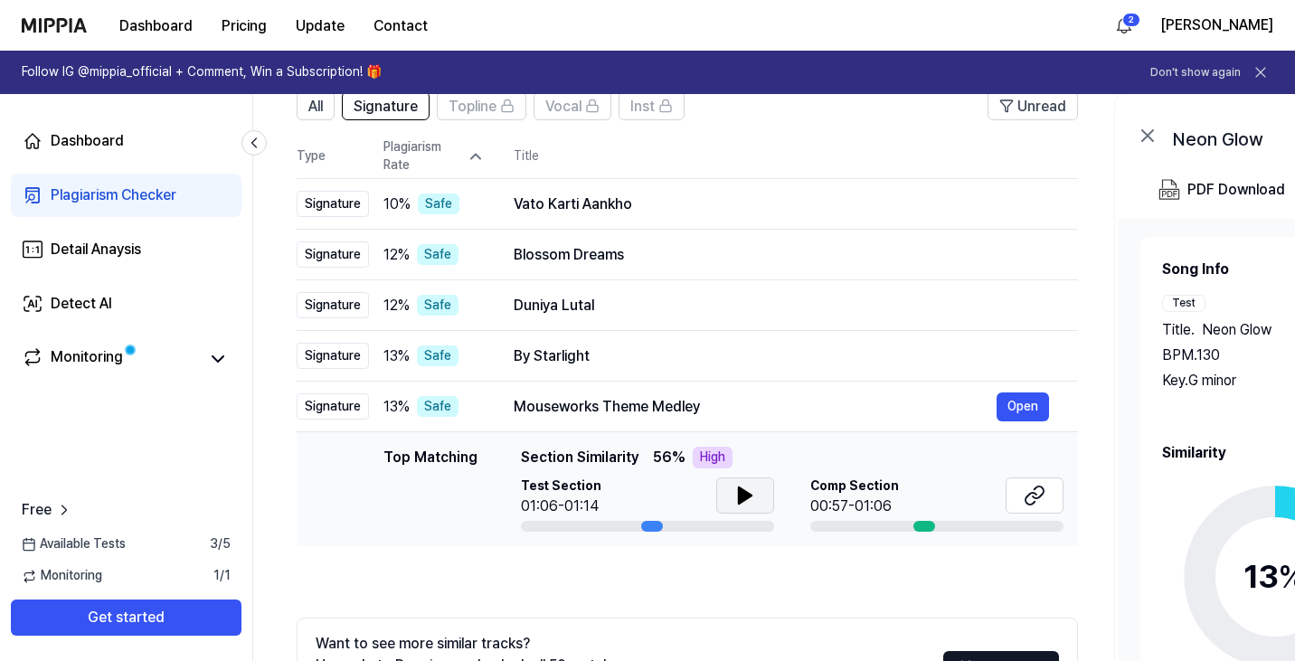
scroll to position [149, 0]
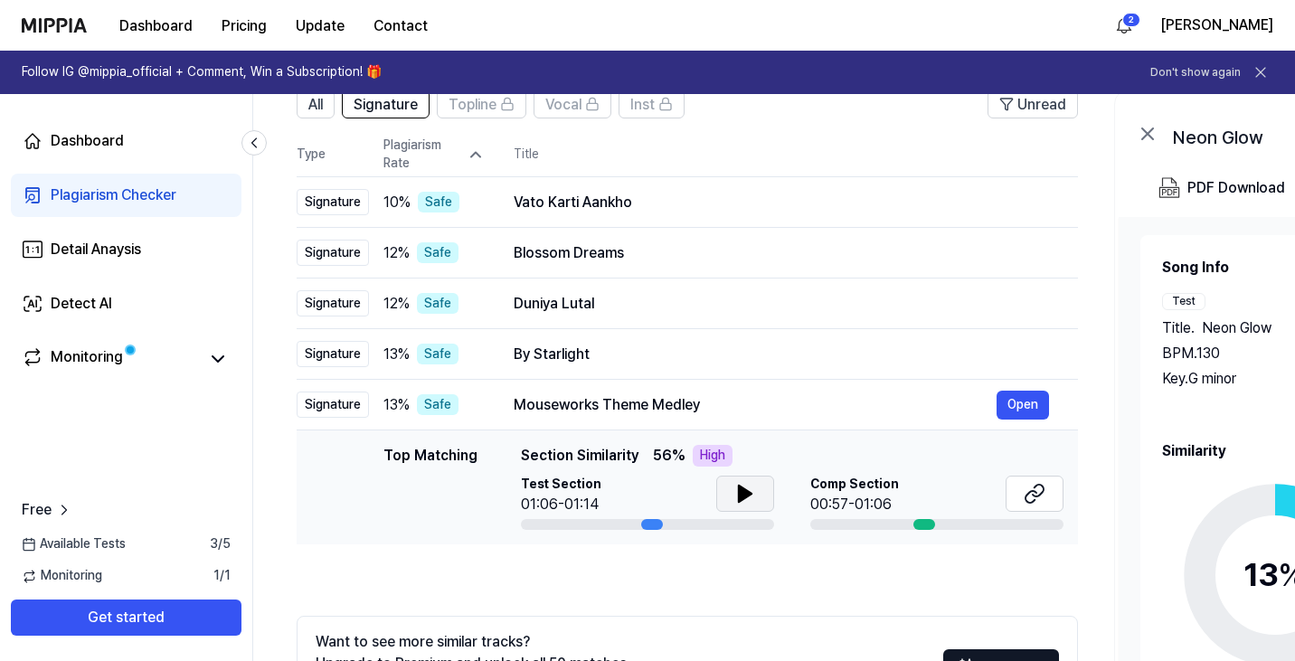
click at [741, 505] on button at bounding box center [745, 494] width 58 height 36
click at [740, 498] on icon at bounding box center [742, 493] width 4 height 14
click at [724, 346] on div "By Starlight" at bounding box center [755, 355] width 483 height 22
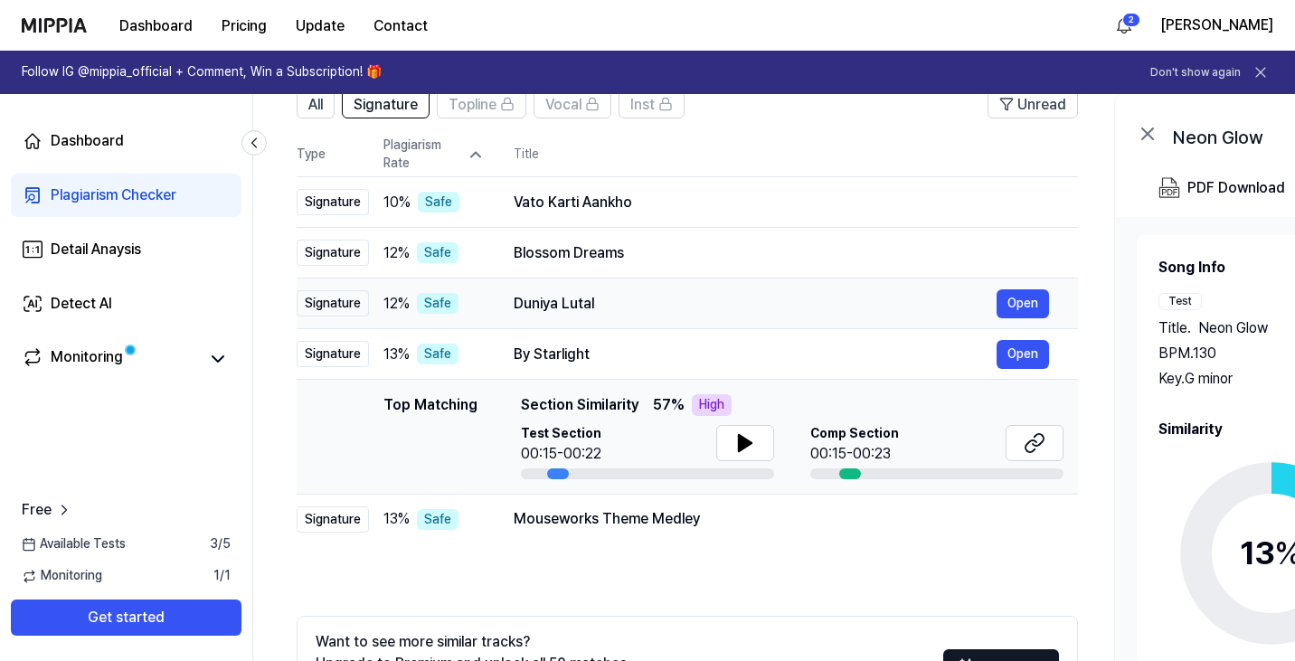
click at [786, 307] on div "Duniya Lutal" at bounding box center [755, 304] width 483 height 22
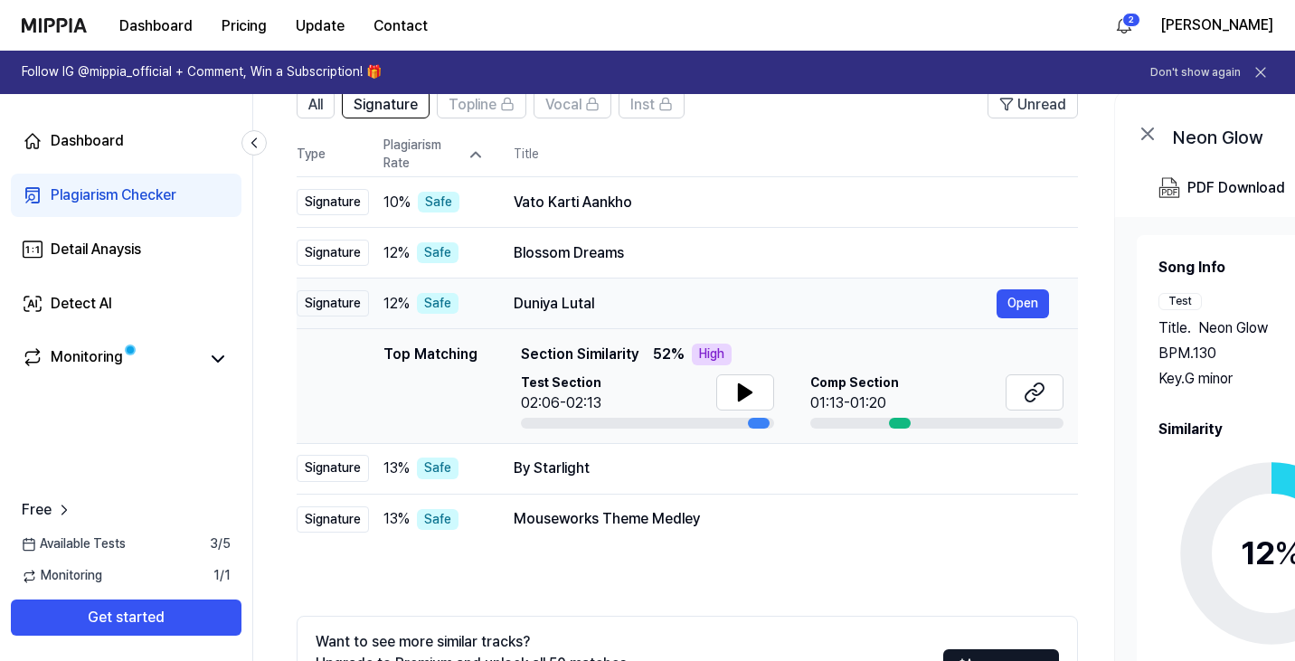
click at [817, 279] on td "Duniya Lutal Open" at bounding box center [781, 303] width 593 height 51
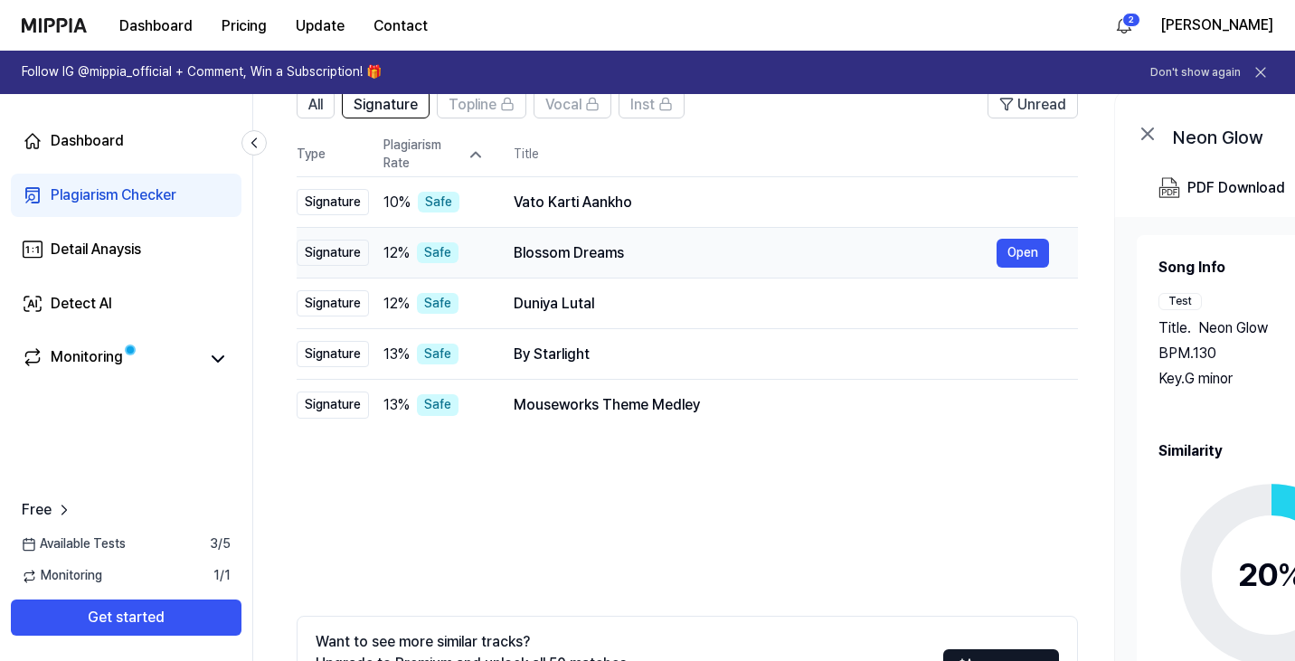
click at [832, 264] on div "Blossom Dreams Open" at bounding box center [781, 253] width 535 height 29
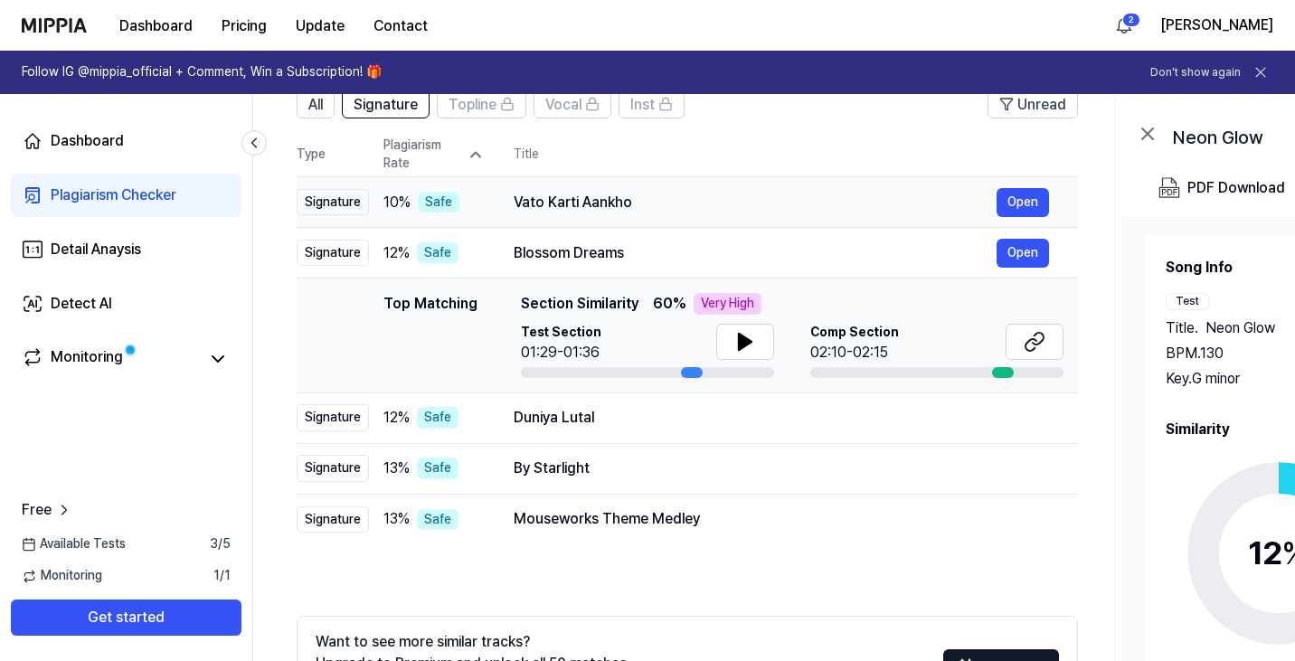
click at [839, 211] on div "Vato Karti Aankho" at bounding box center [755, 203] width 483 height 22
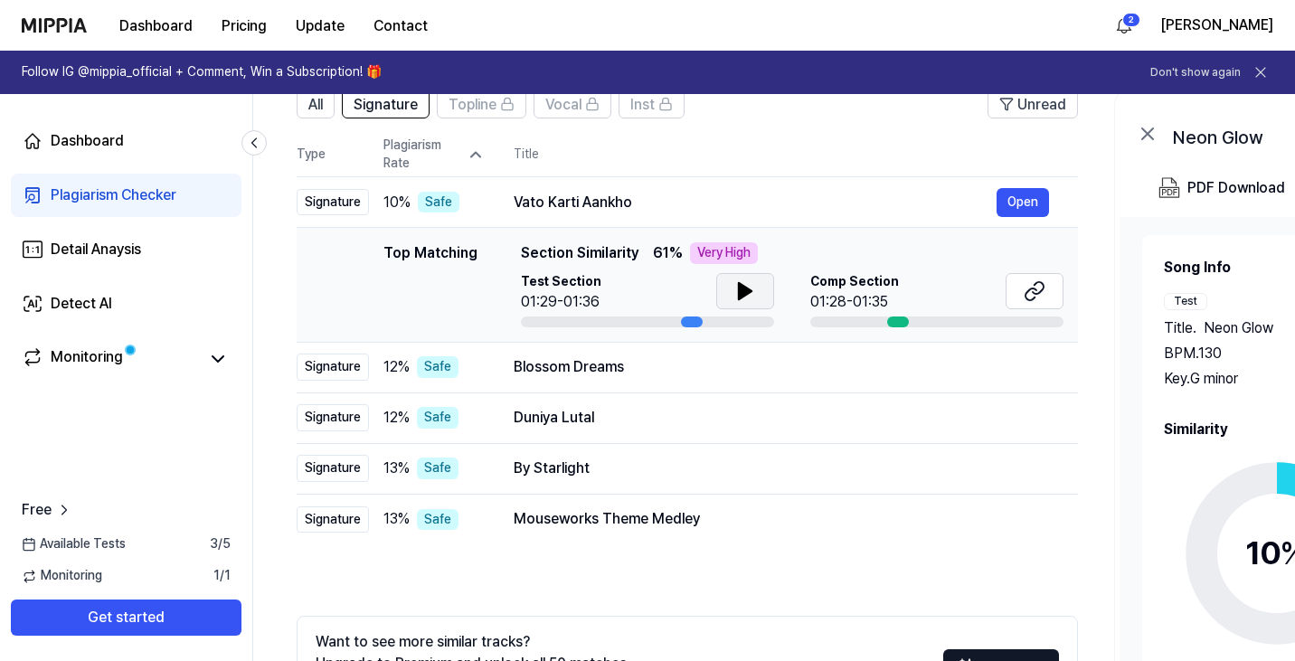
click at [744, 302] on button at bounding box center [745, 291] width 58 height 36
click at [1038, 300] on icon at bounding box center [1035, 291] width 22 height 22
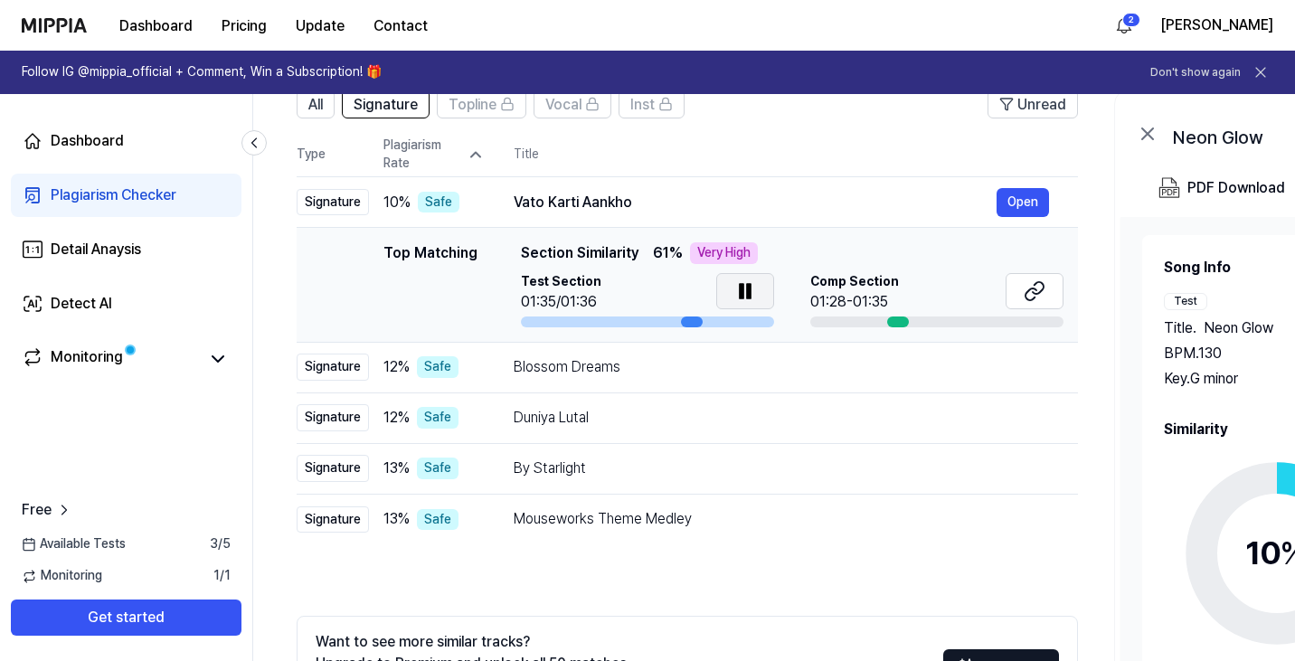
click at [725, 275] on button at bounding box center [745, 291] width 58 height 36
click at [724, 286] on button at bounding box center [745, 291] width 58 height 36
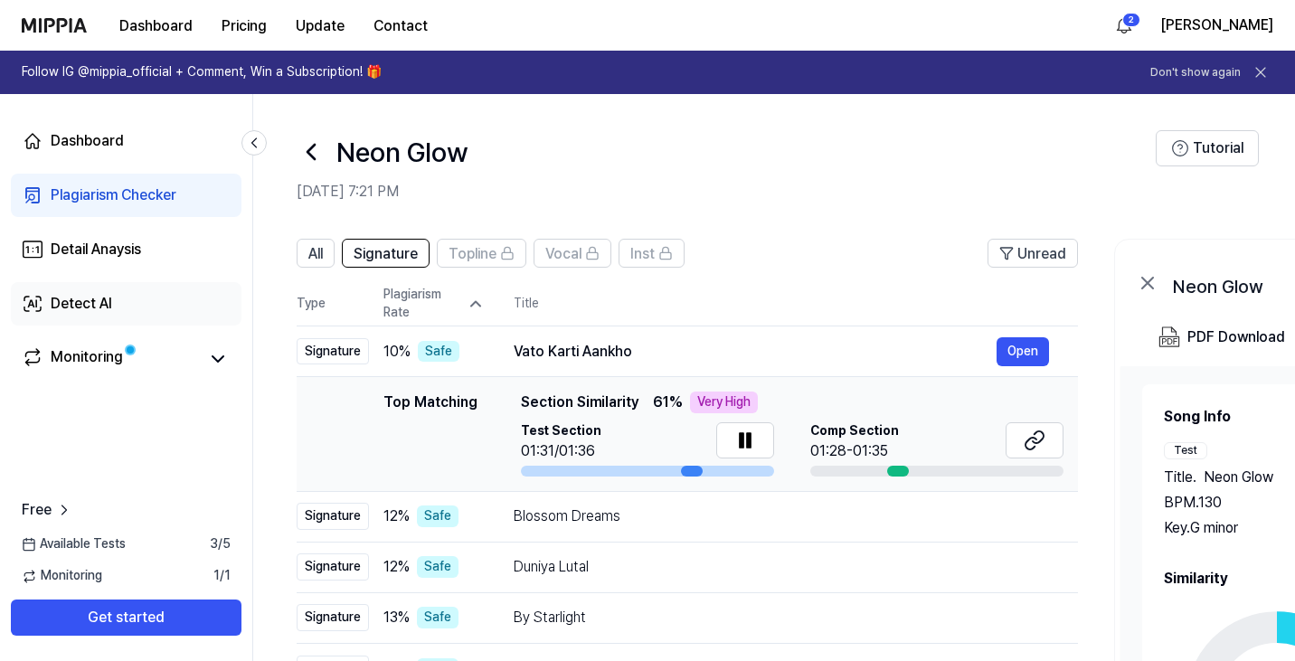
click at [202, 306] on link "Detect AI" at bounding box center [126, 303] width 231 height 43
